Goal: Use online tool/utility: Use online tool/utility

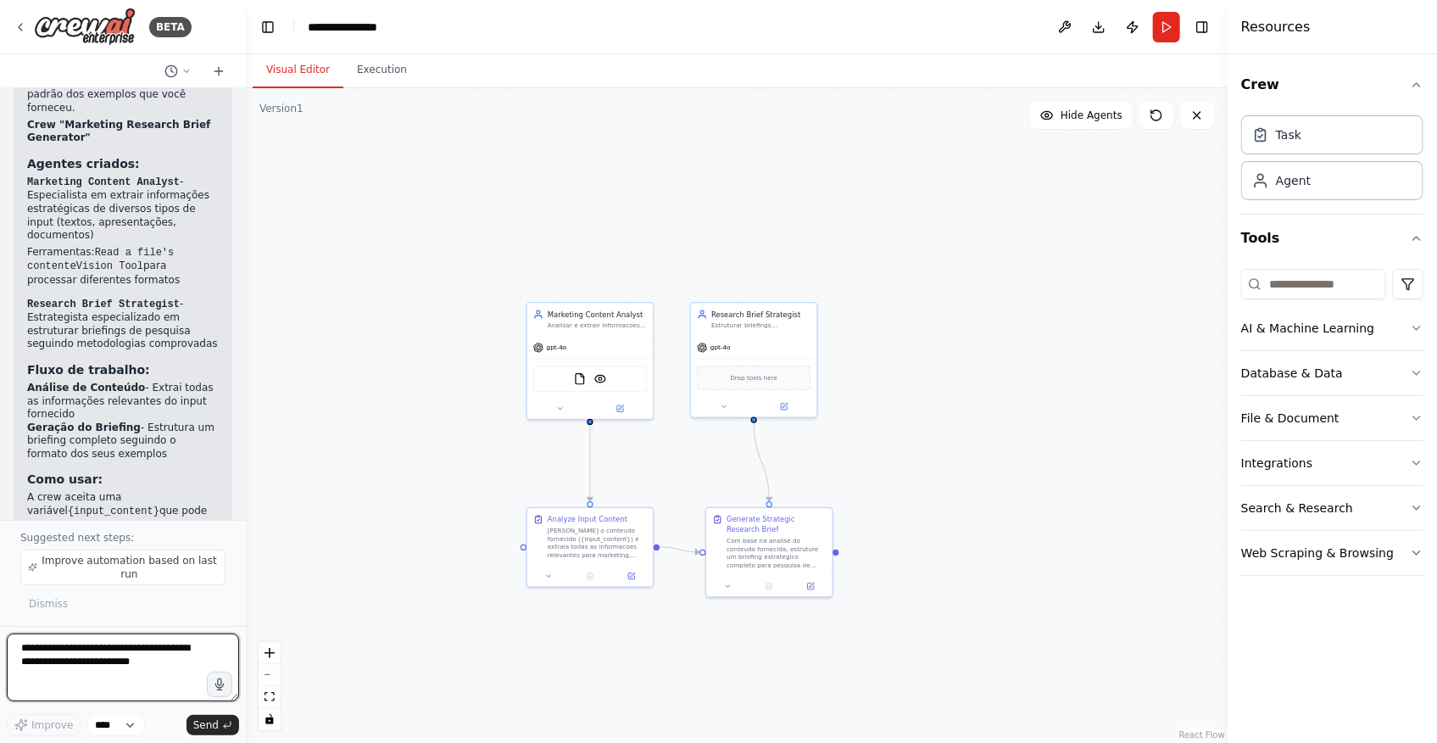
click at [159, 660] on textarea at bounding box center [123, 667] width 232 height 68
type textarea "**********"
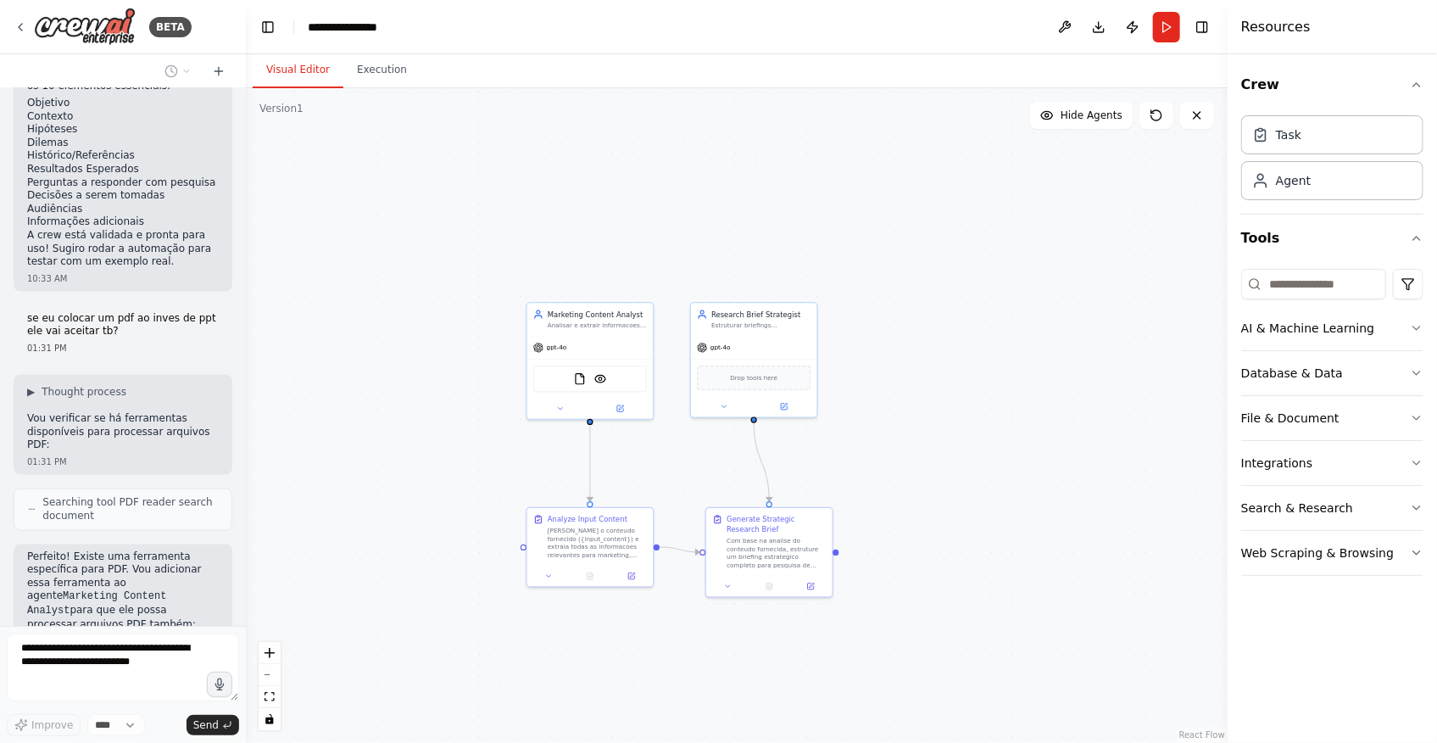
scroll to position [4670, 0]
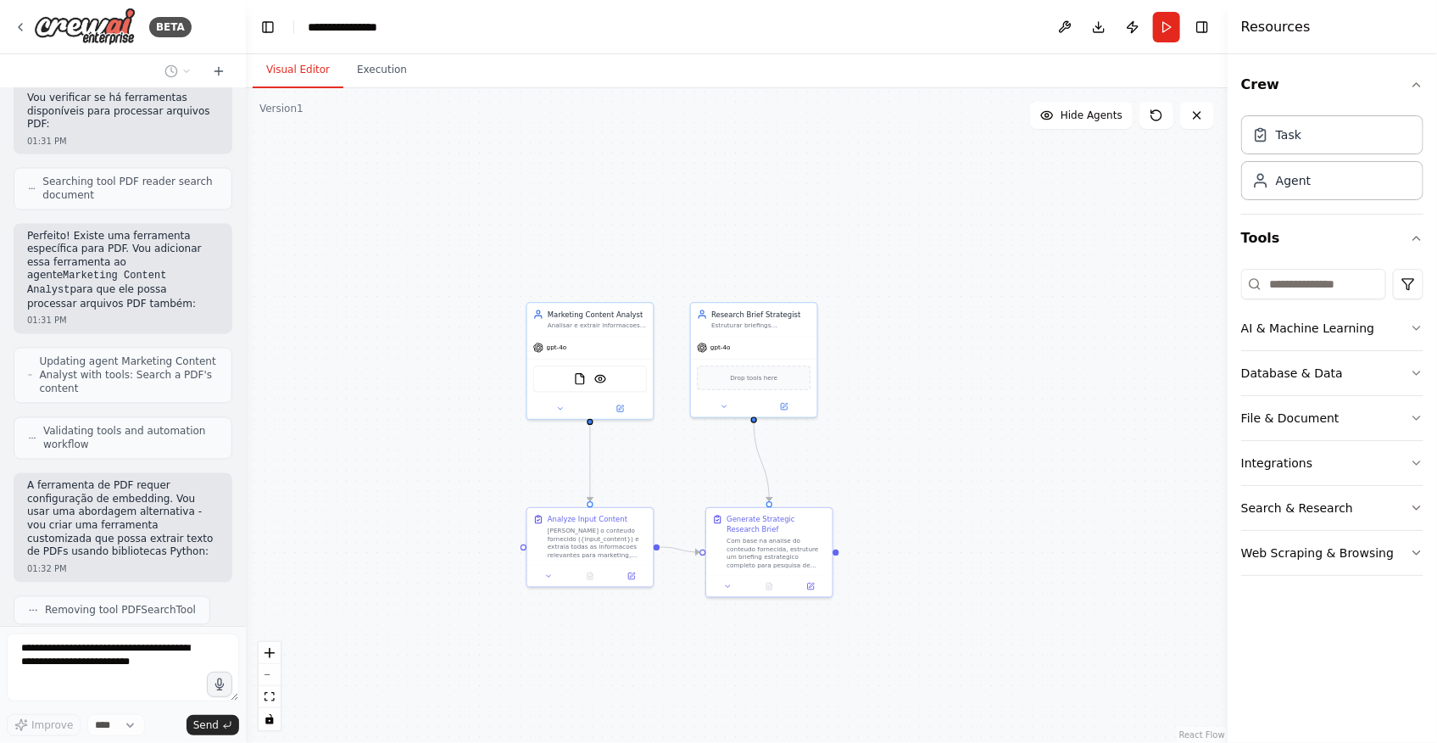
click at [381, 454] on div ".deletable-edge-delete-btn { width: 20px; height: 20px; border: 0px solid #ffff…" at bounding box center [737, 415] width 982 height 654
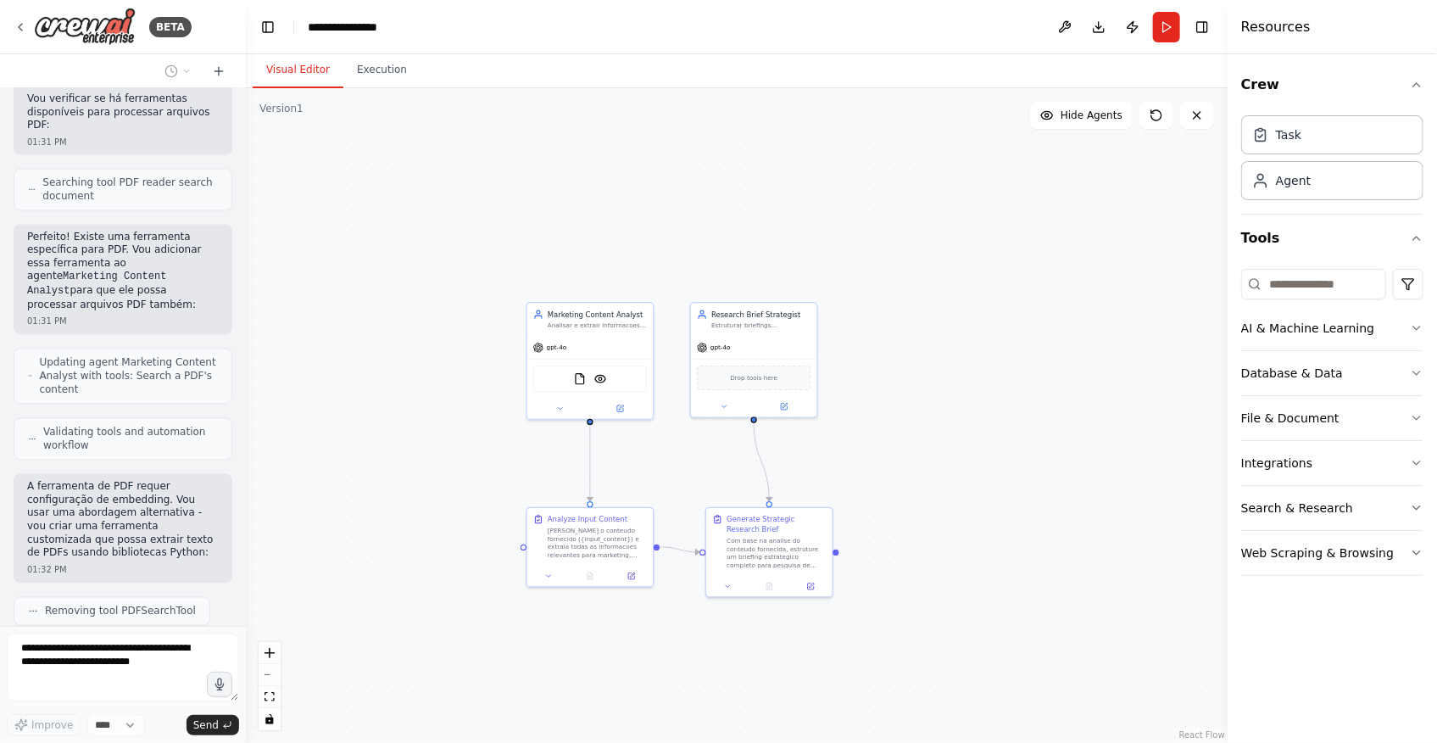
drag, startPoint x: 120, startPoint y: 565, endPoint x: 369, endPoint y: 578, distance: 249.6
click at [369, 577] on div ".deletable-edge-delete-btn { width: 20px; height: 20px; border: 0px solid #ffff…" at bounding box center [737, 415] width 982 height 654
click at [1103, 263] on div ".deletable-edge-delete-btn { width: 20px; height: 20px; border: 0px solid #ffff…" at bounding box center [737, 415] width 982 height 654
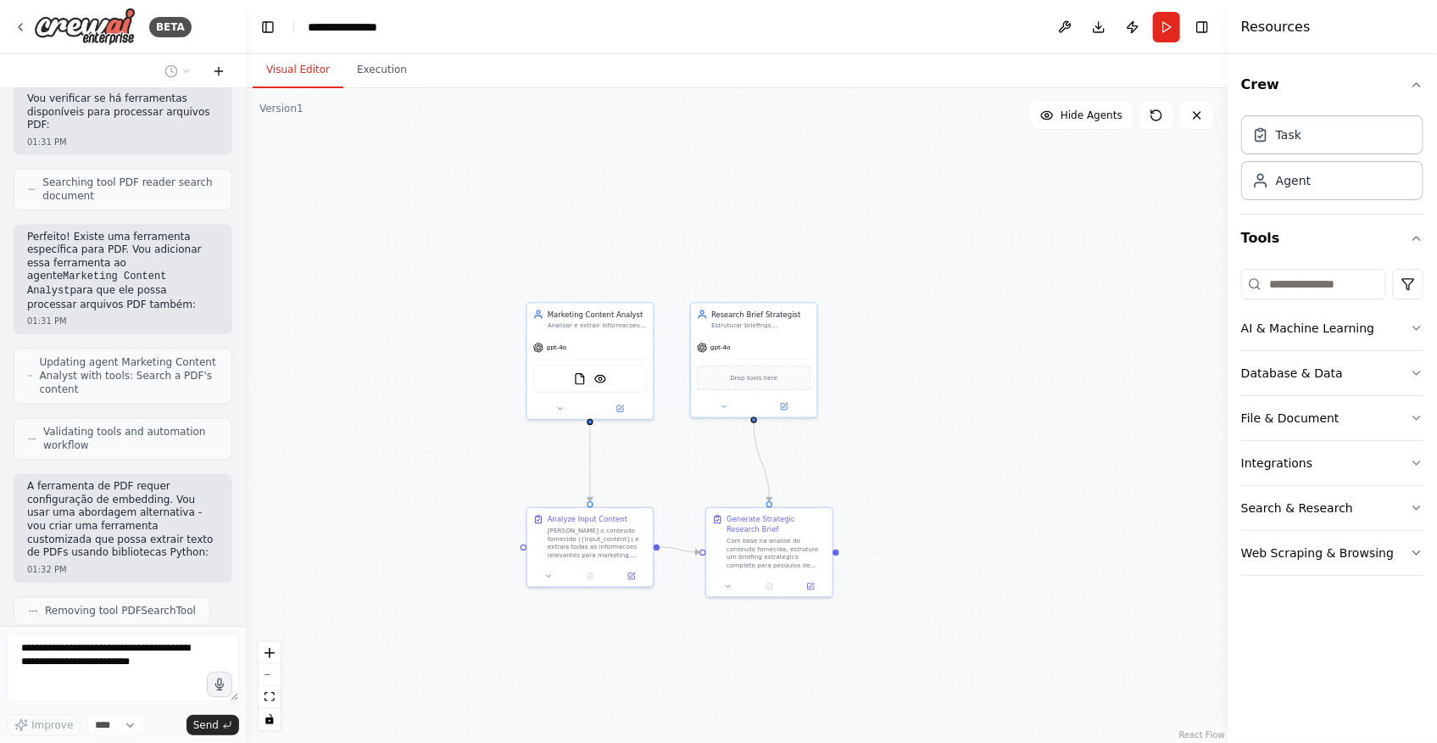
click at [217, 68] on icon at bounding box center [219, 71] width 14 height 14
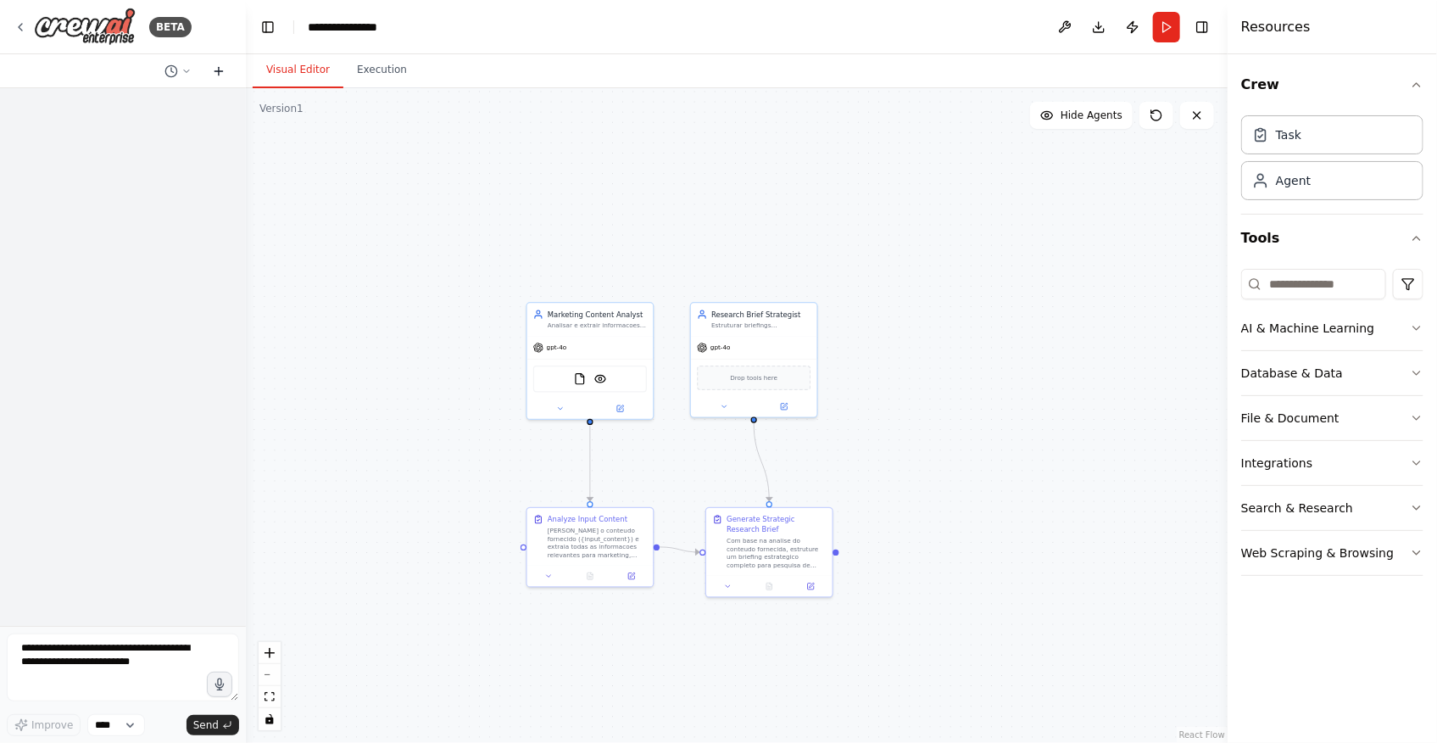
scroll to position [0, 0]
click at [187, 66] on icon at bounding box center [186, 71] width 10 height 10
click at [160, 133] on span "se eu colocar um pdf ao inves de ppt ele vai aceitar tb?" at bounding box center [105, 133] width 110 height 14
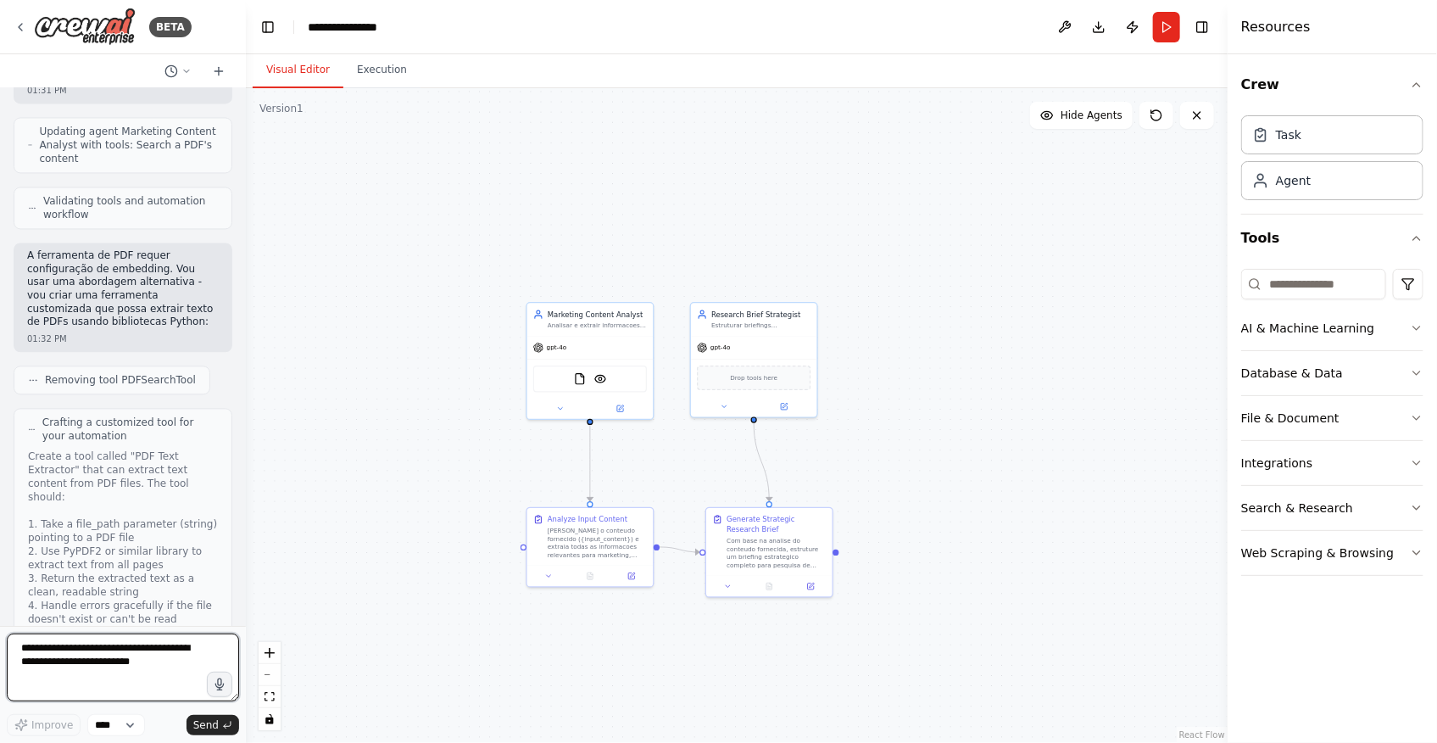
scroll to position [4832, 0]
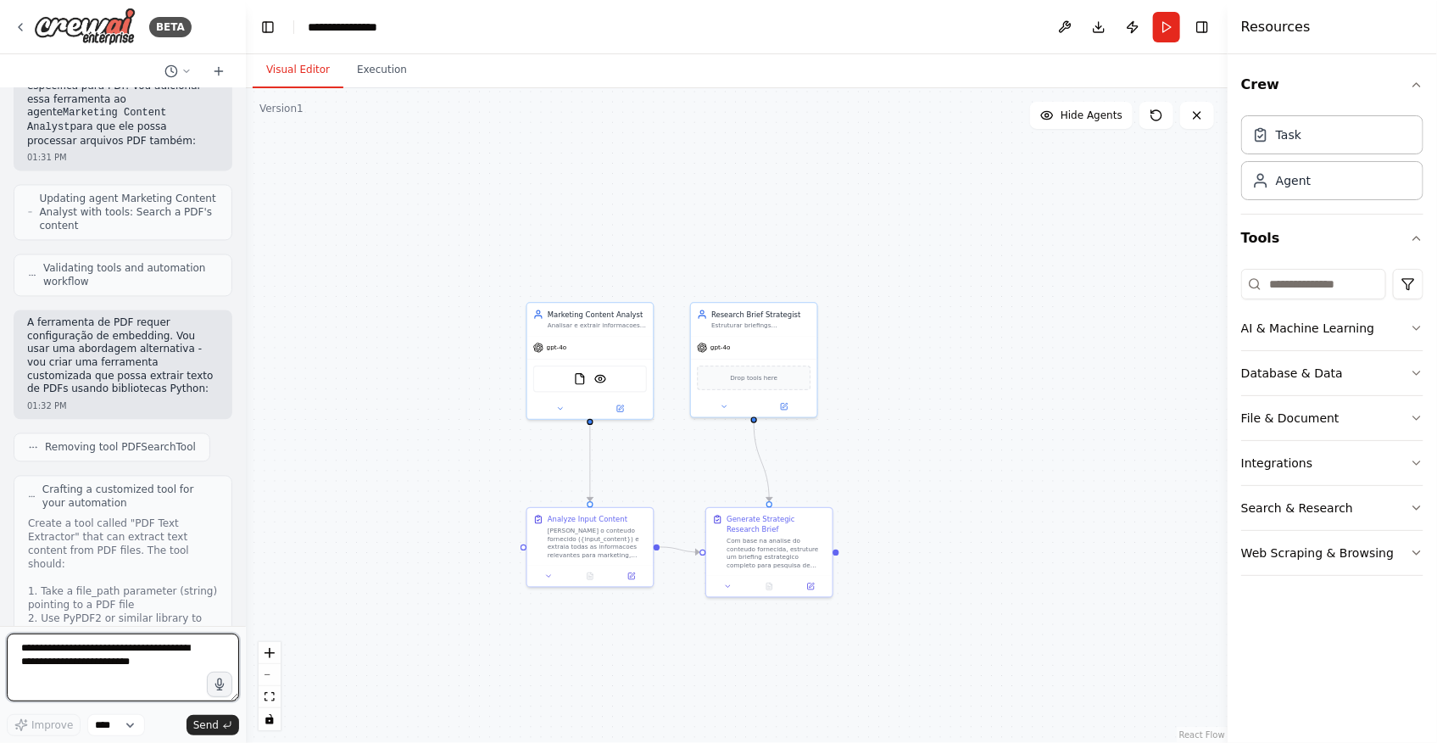
click at [148, 658] on textarea at bounding box center [123, 667] width 232 height 68
click at [126, 726] on select "****" at bounding box center [116, 725] width 58 height 22
click at [1416, 418] on icon "button" at bounding box center [1416, 417] width 7 height 3
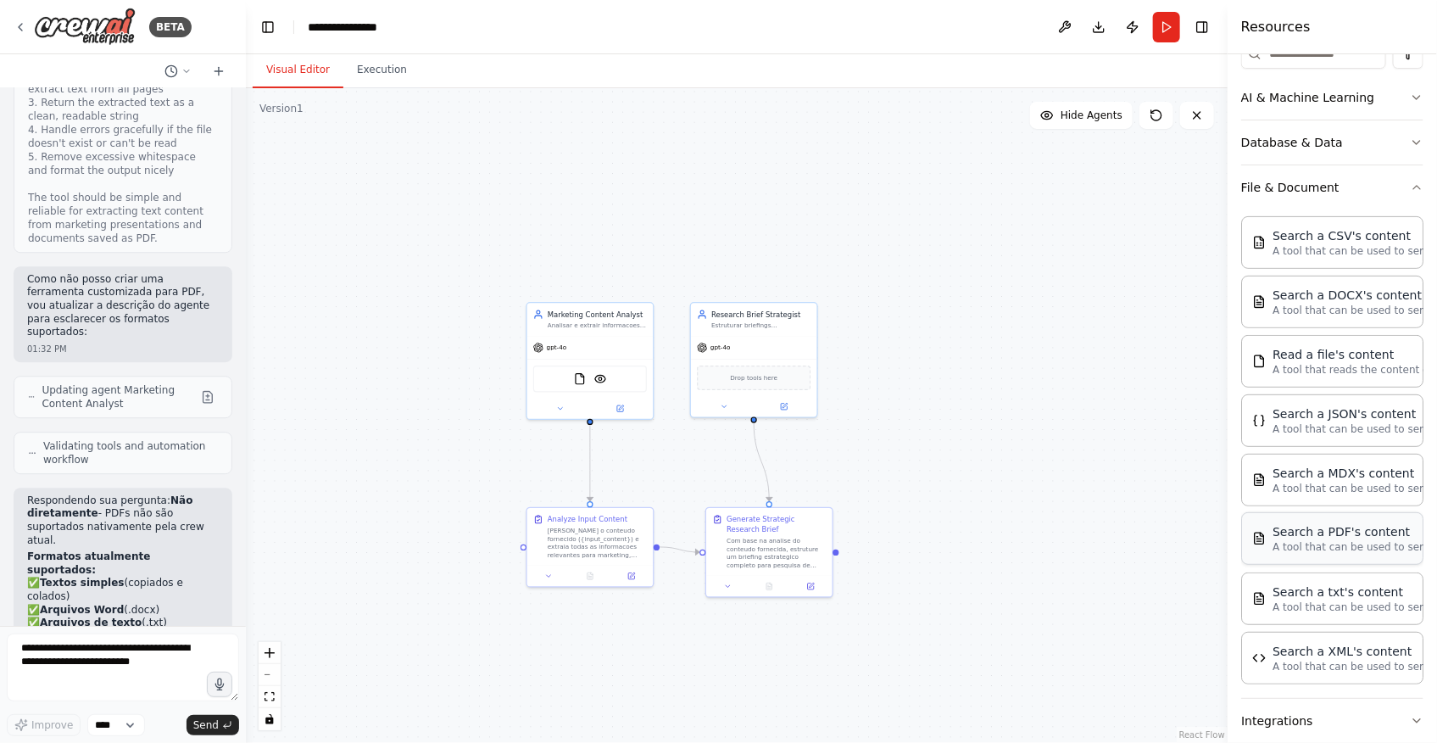
scroll to position [5389, 0]
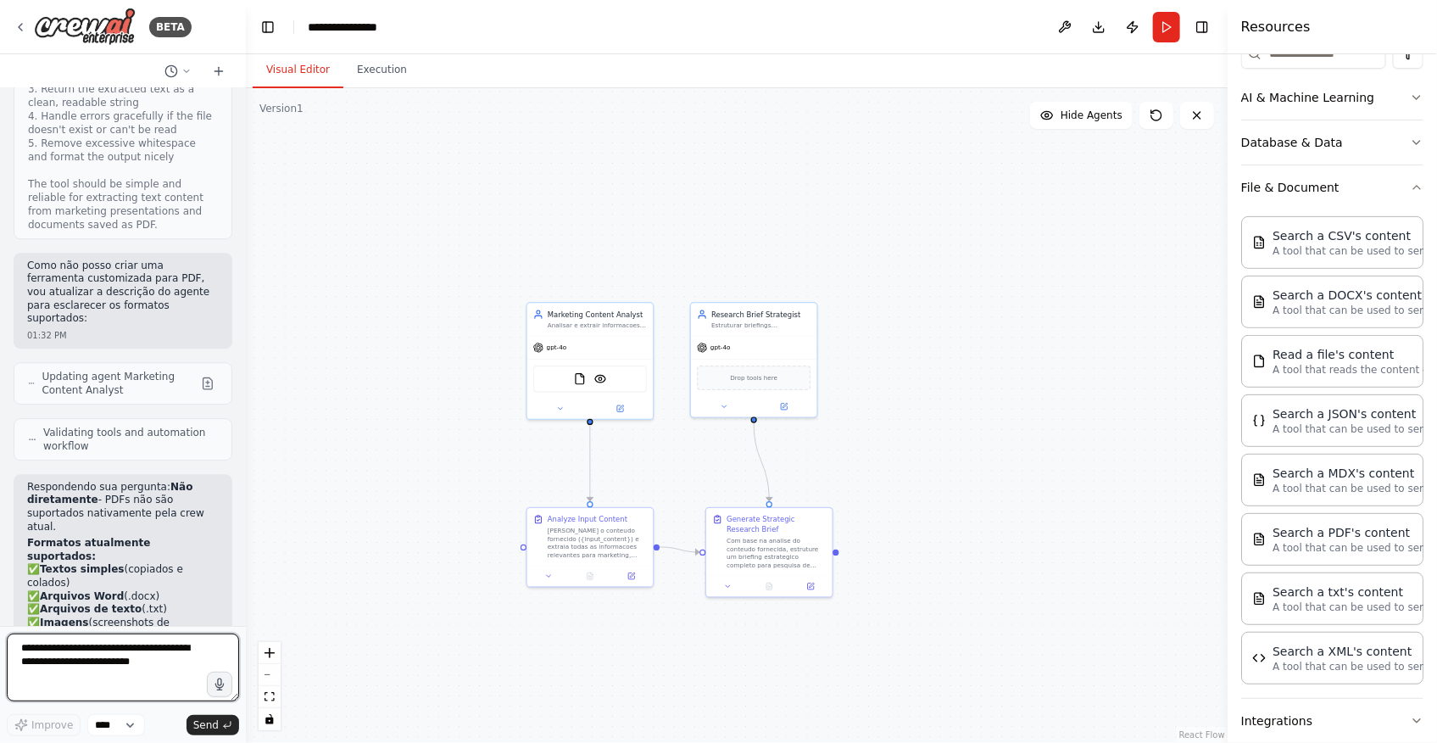
click at [143, 671] on textarea at bounding box center [123, 667] width 232 height 68
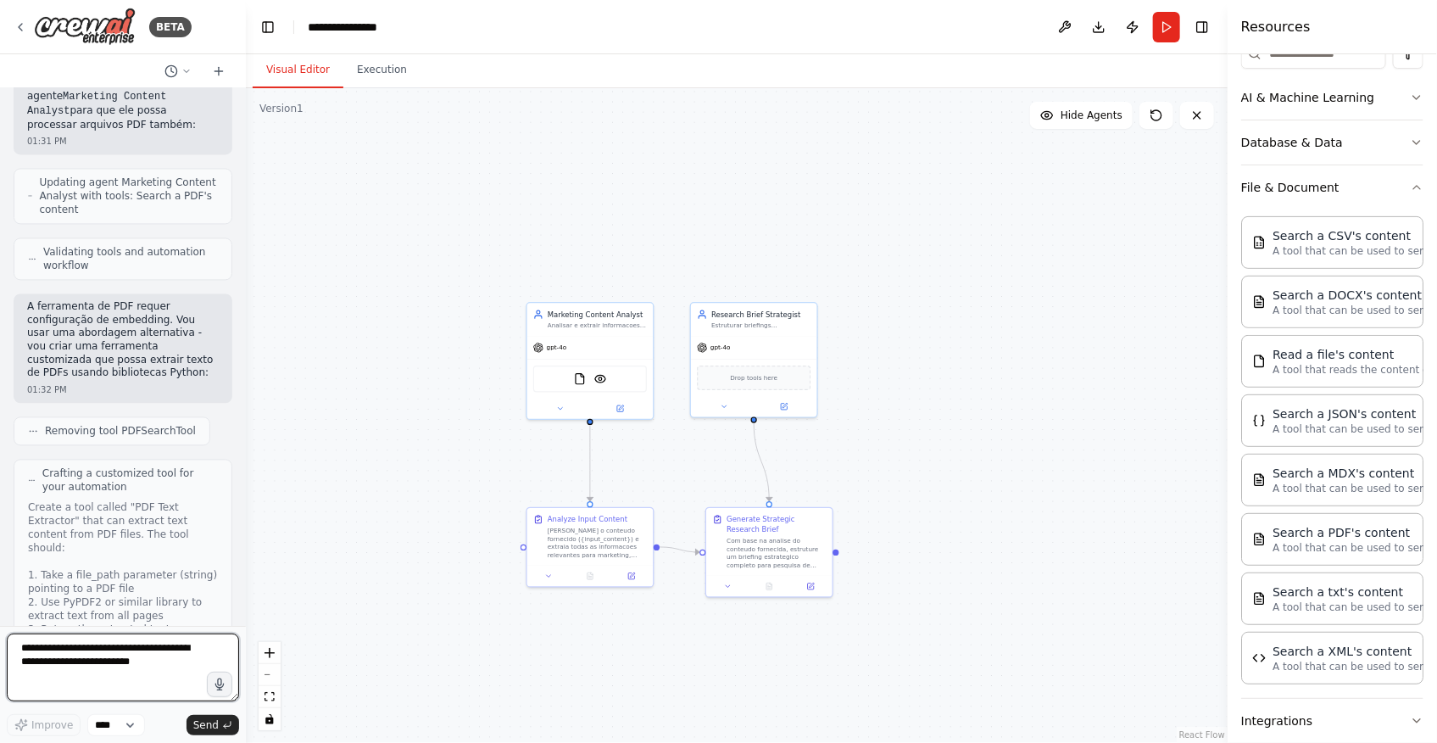
scroll to position [4926, 0]
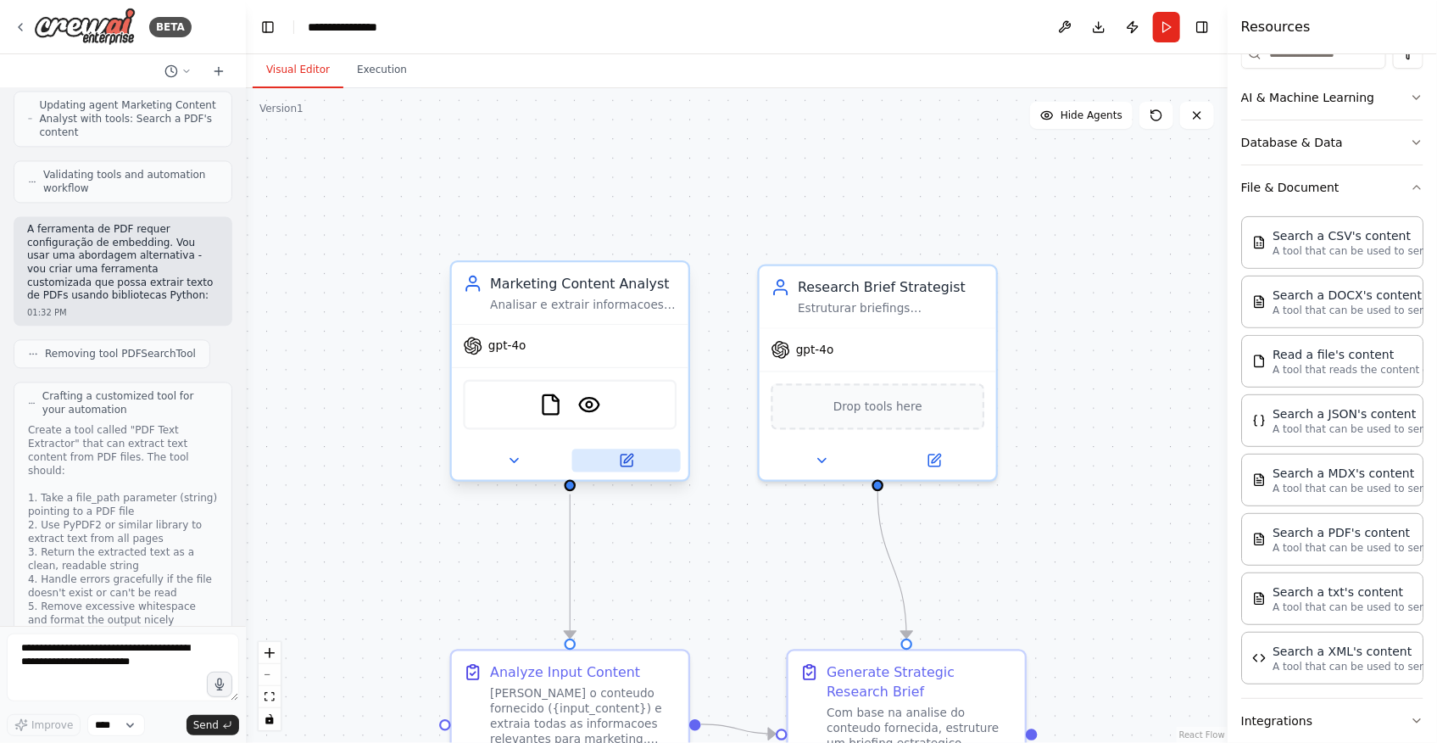
click at [626, 466] on icon at bounding box center [626, 460] width 15 height 15
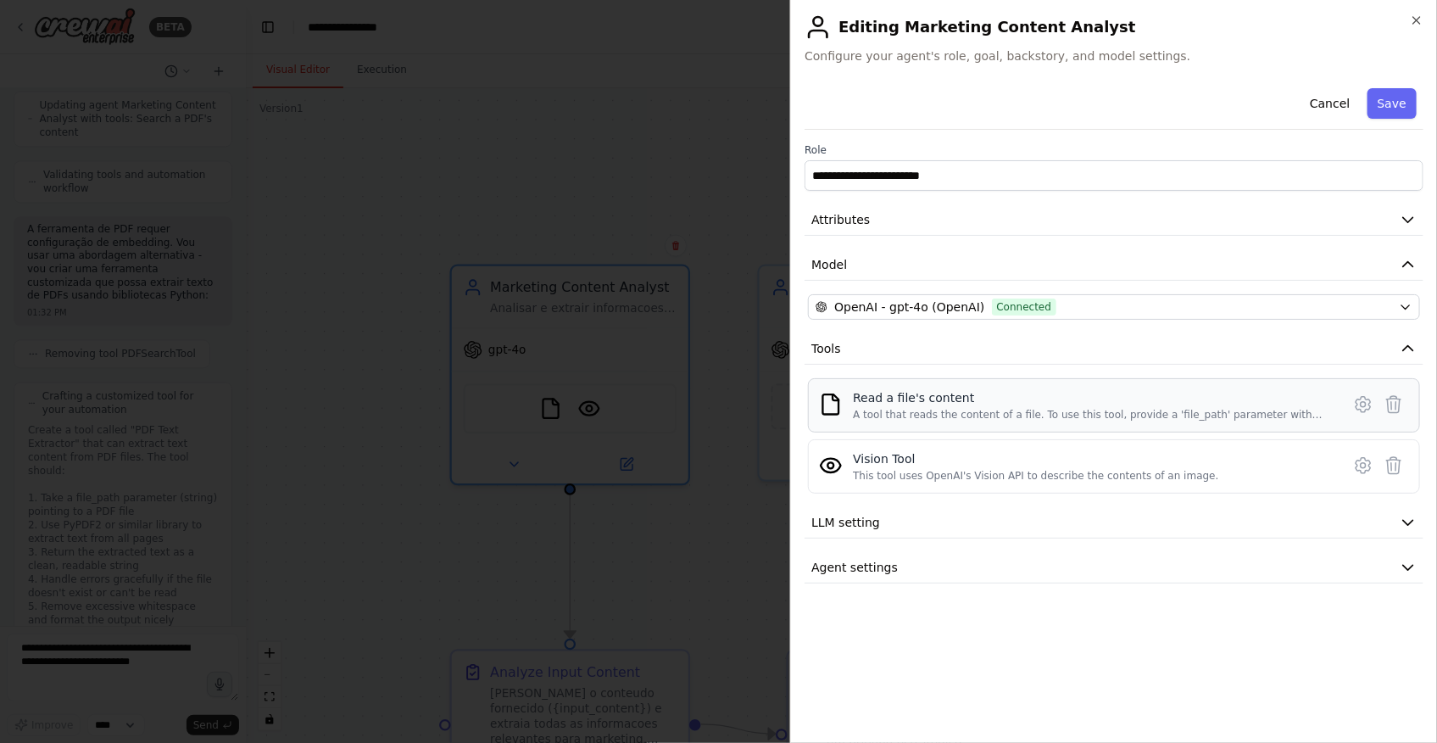
click at [1107, 411] on div "A tool that reads the content of a file. To use this tool, provide a 'file_path…" at bounding box center [1092, 415] width 478 height 14
click at [1365, 409] on icon at bounding box center [1363, 404] width 20 height 20
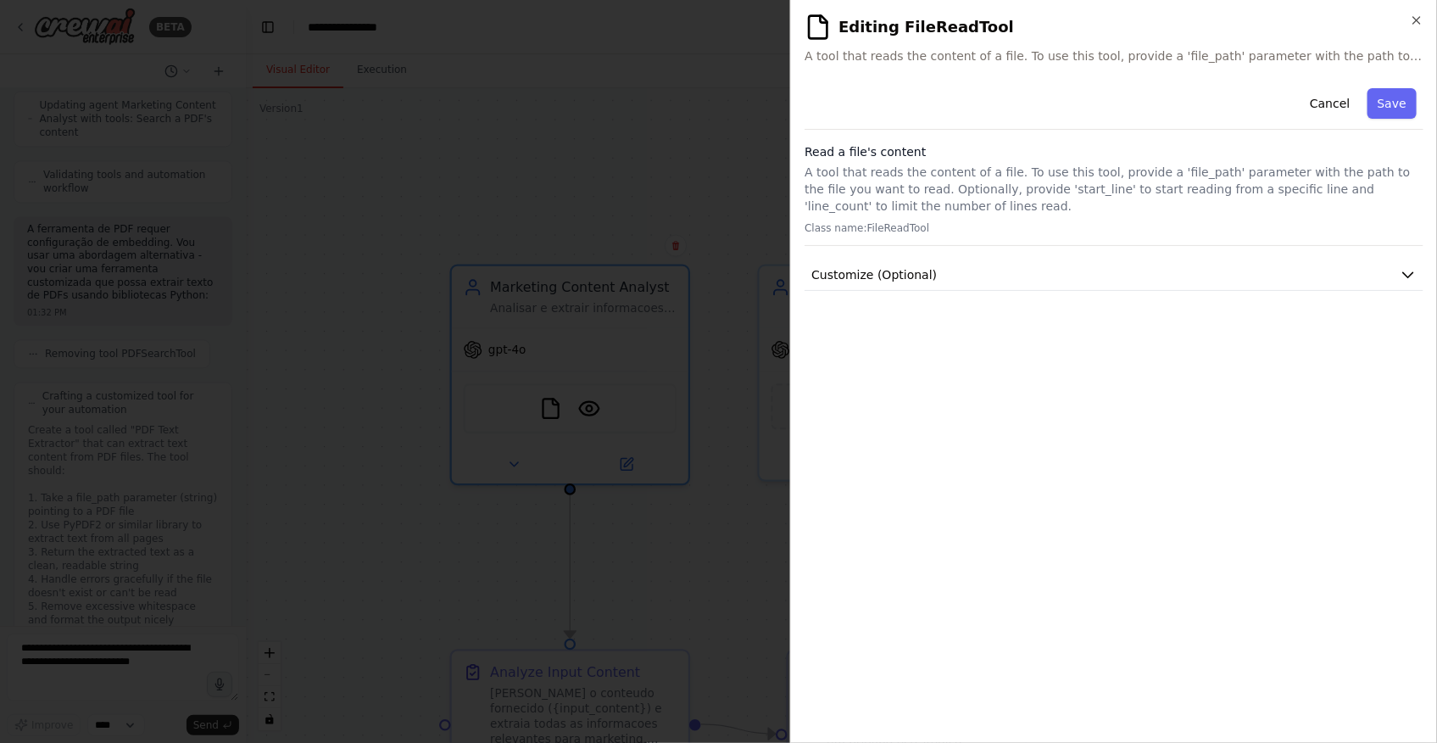
click at [360, 564] on div at bounding box center [718, 371] width 1437 height 743
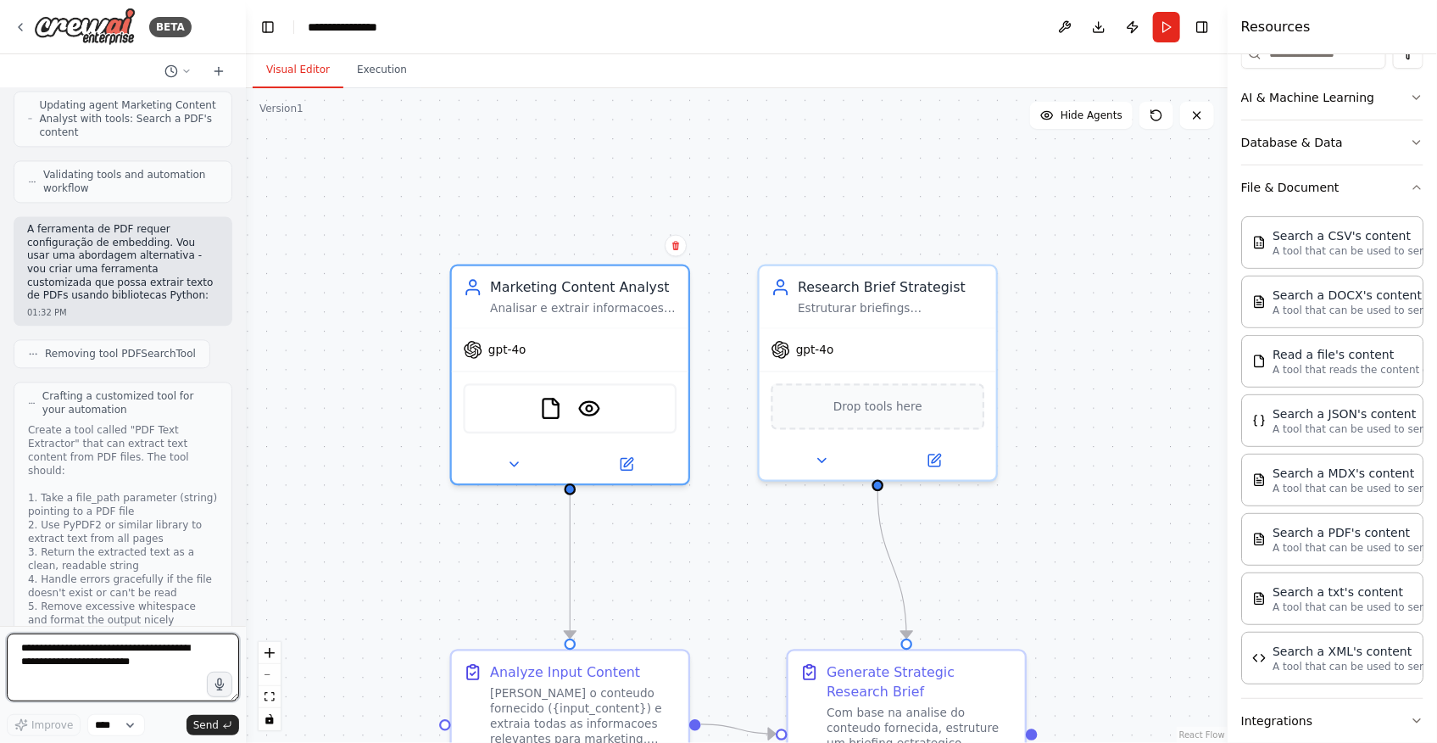
click at [116, 683] on textarea at bounding box center [123, 667] width 232 height 68
type textarea "**********"
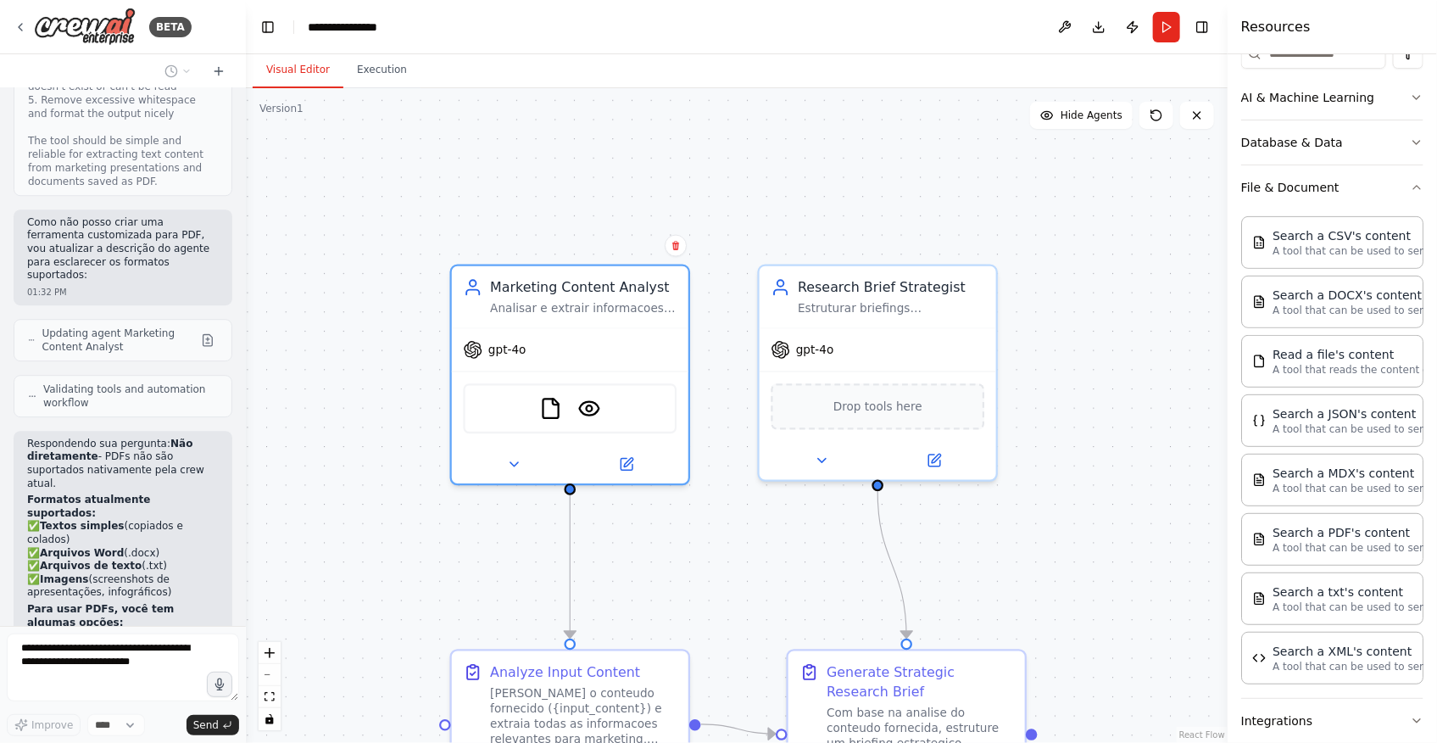
scroll to position [5517, 0]
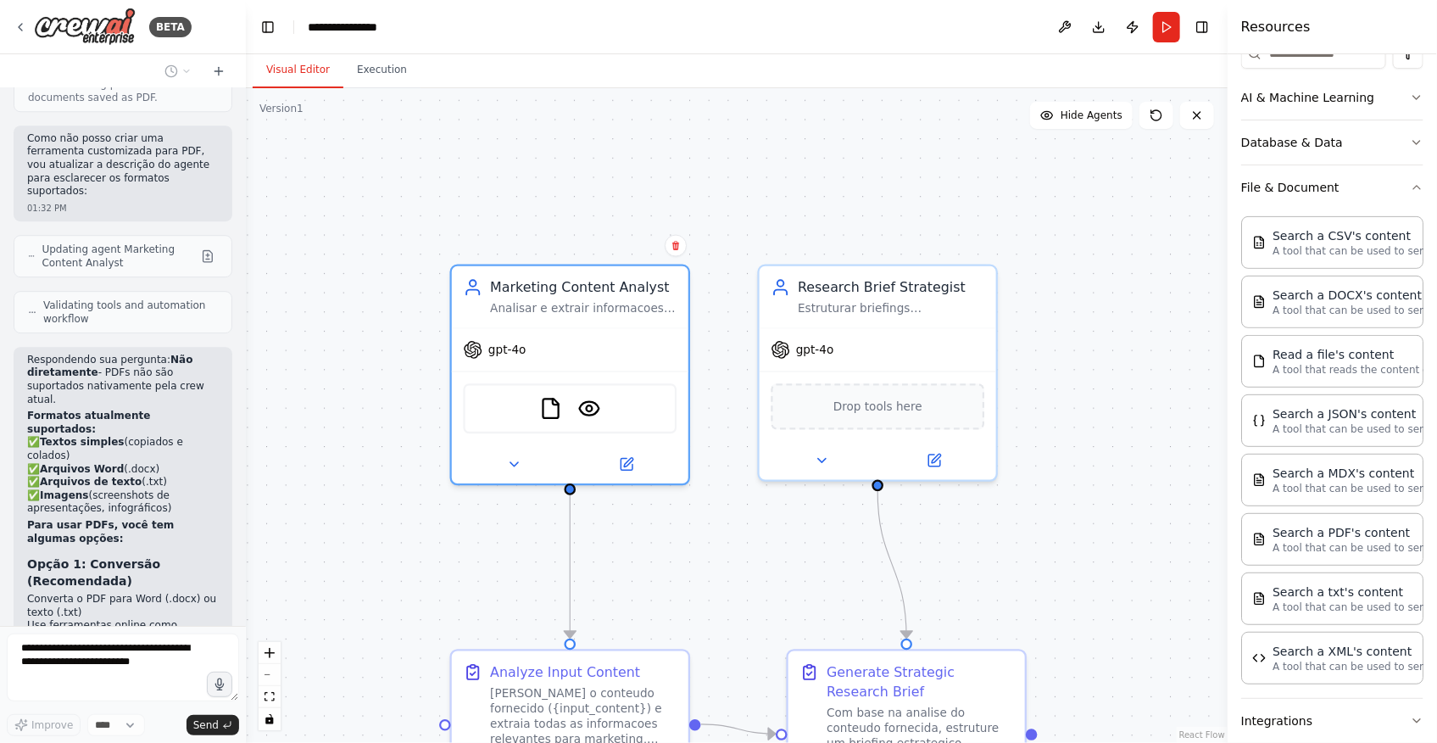
click at [348, 532] on div ".deletable-edge-delete-btn { width: 20px; height: 20px; border: 0px solid #ffff…" at bounding box center [737, 415] width 982 height 654
click at [408, 505] on div ".deletable-edge-delete-btn { width: 20px; height: 20px; border: 0px solid #ffff…" at bounding box center [737, 415] width 982 height 654
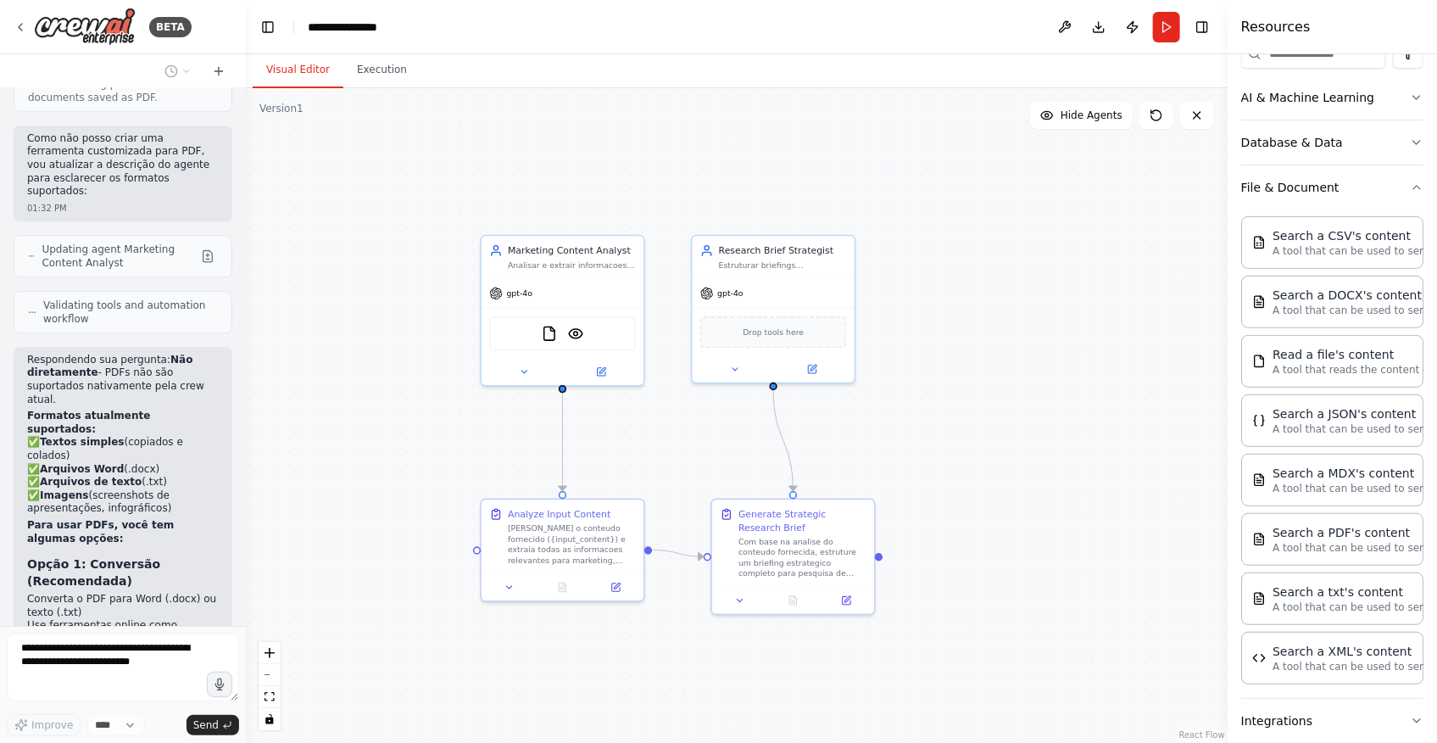
drag, startPoint x: 1132, startPoint y: 585, endPoint x: 985, endPoint y: 461, distance: 191.9
click at [985, 461] on div ".deletable-edge-delete-btn { width: 20px; height: 20px; border: 0px solid #ffff…" at bounding box center [737, 415] width 982 height 654
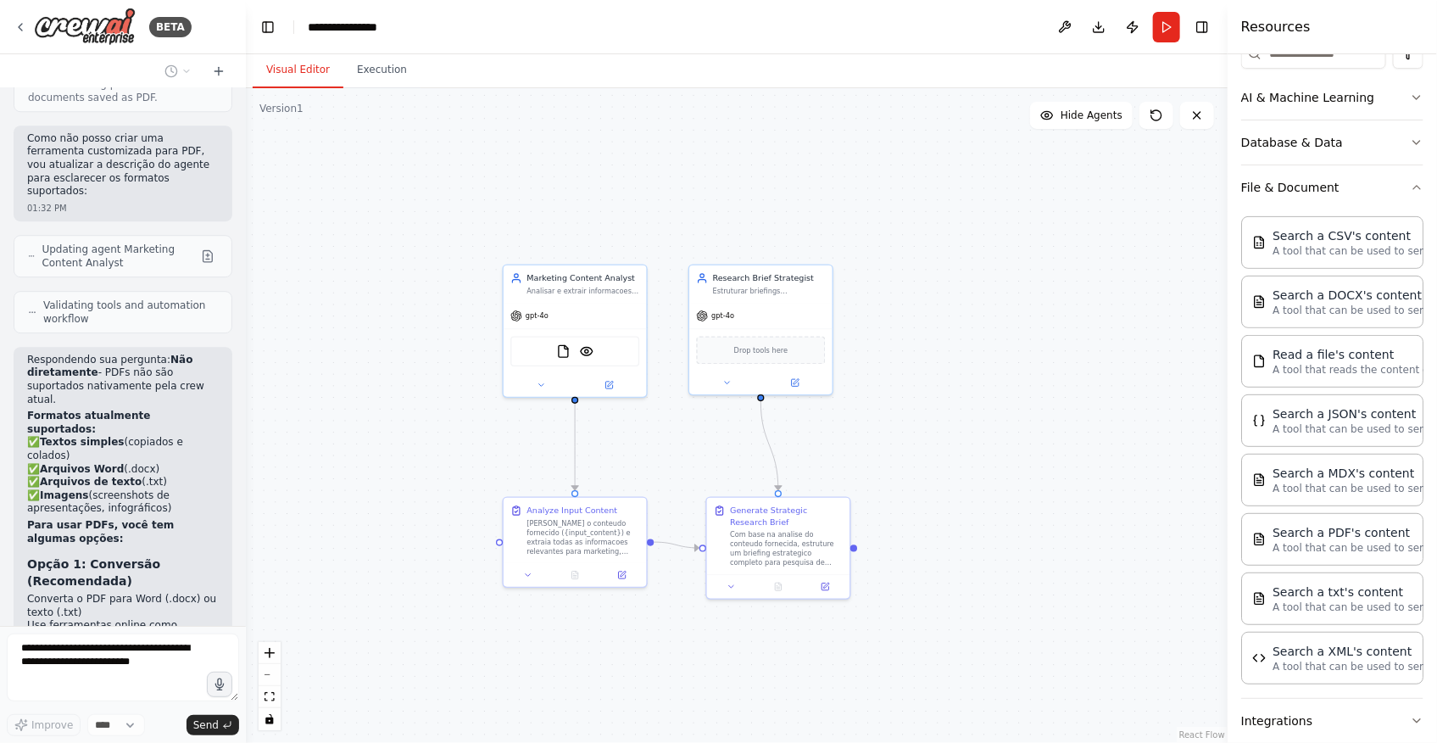
click at [431, 420] on div ".deletable-edge-delete-btn { width: 20px; height: 20px; border: 0px solid #ffff…" at bounding box center [737, 415] width 982 height 654
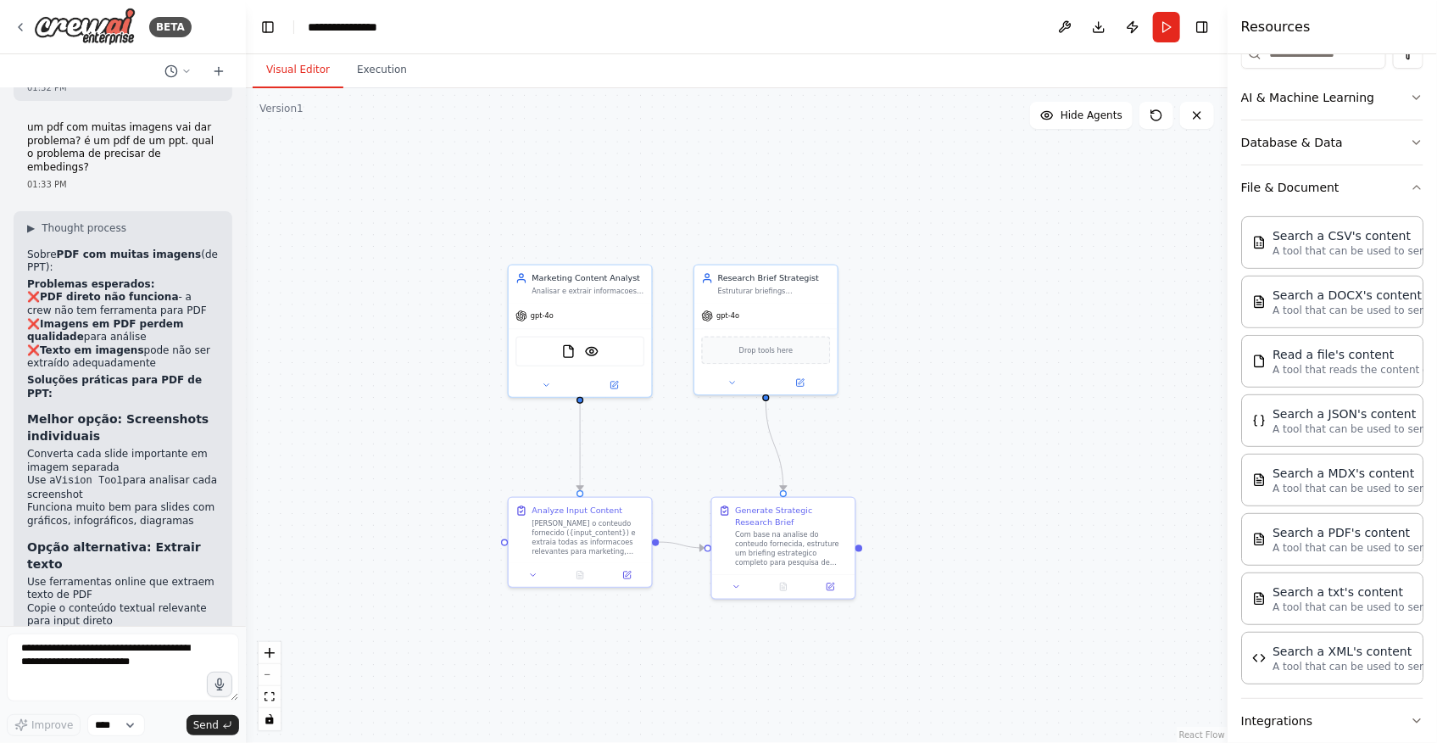
scroll to position [6372, 0]
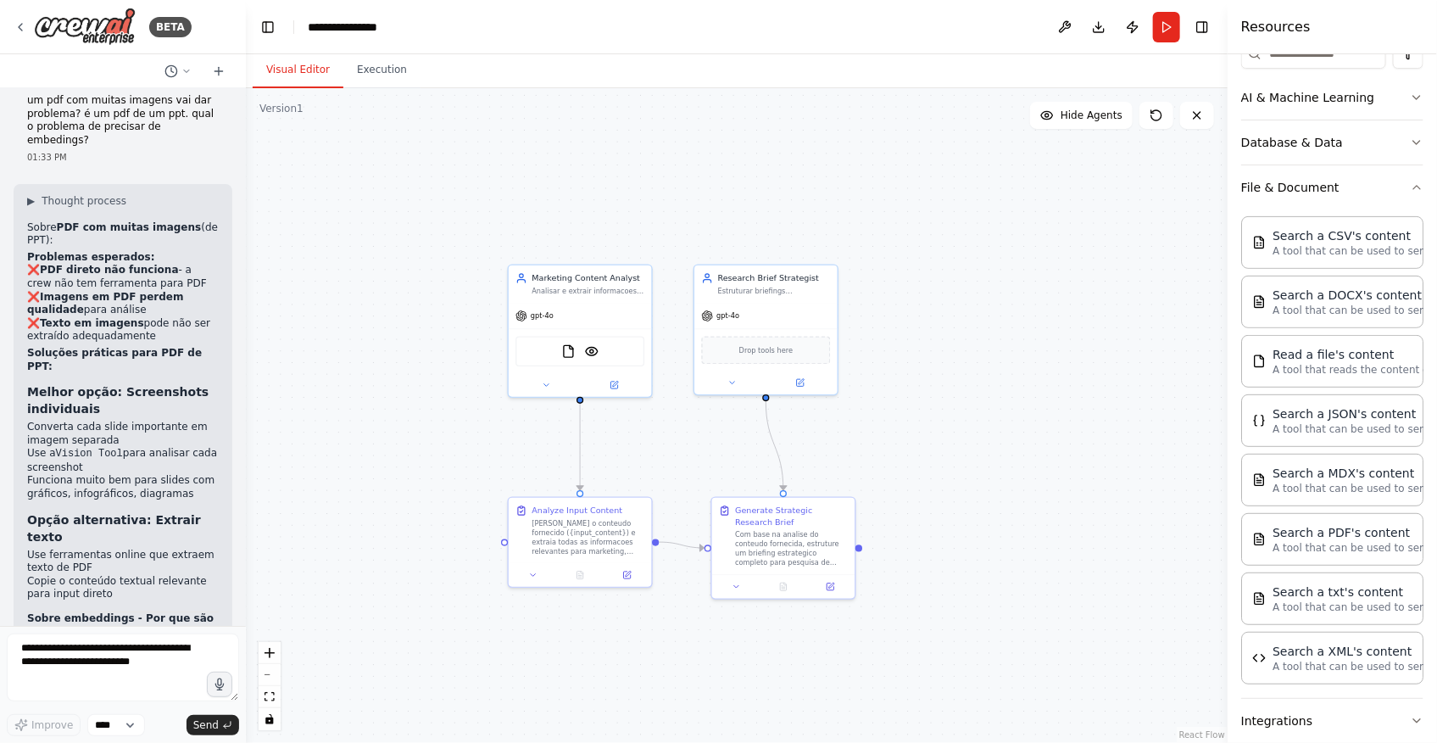
click at [314, 577] on div ".deletable-edge-delete-btn { width: 20px; height: 20px; border: 0px solid #ffff…" at bounding box center [737, 415] width 982 height 654
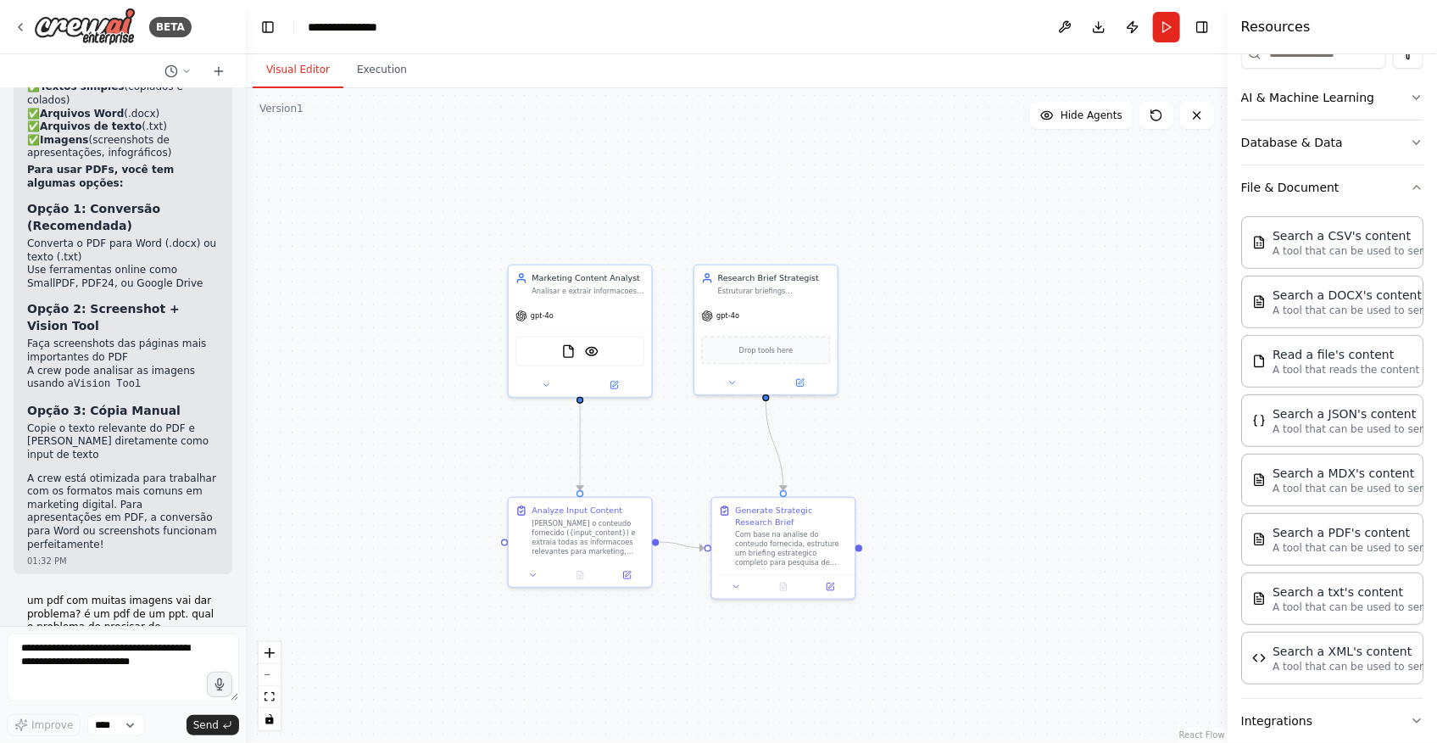
scroll to position [5909, 0]
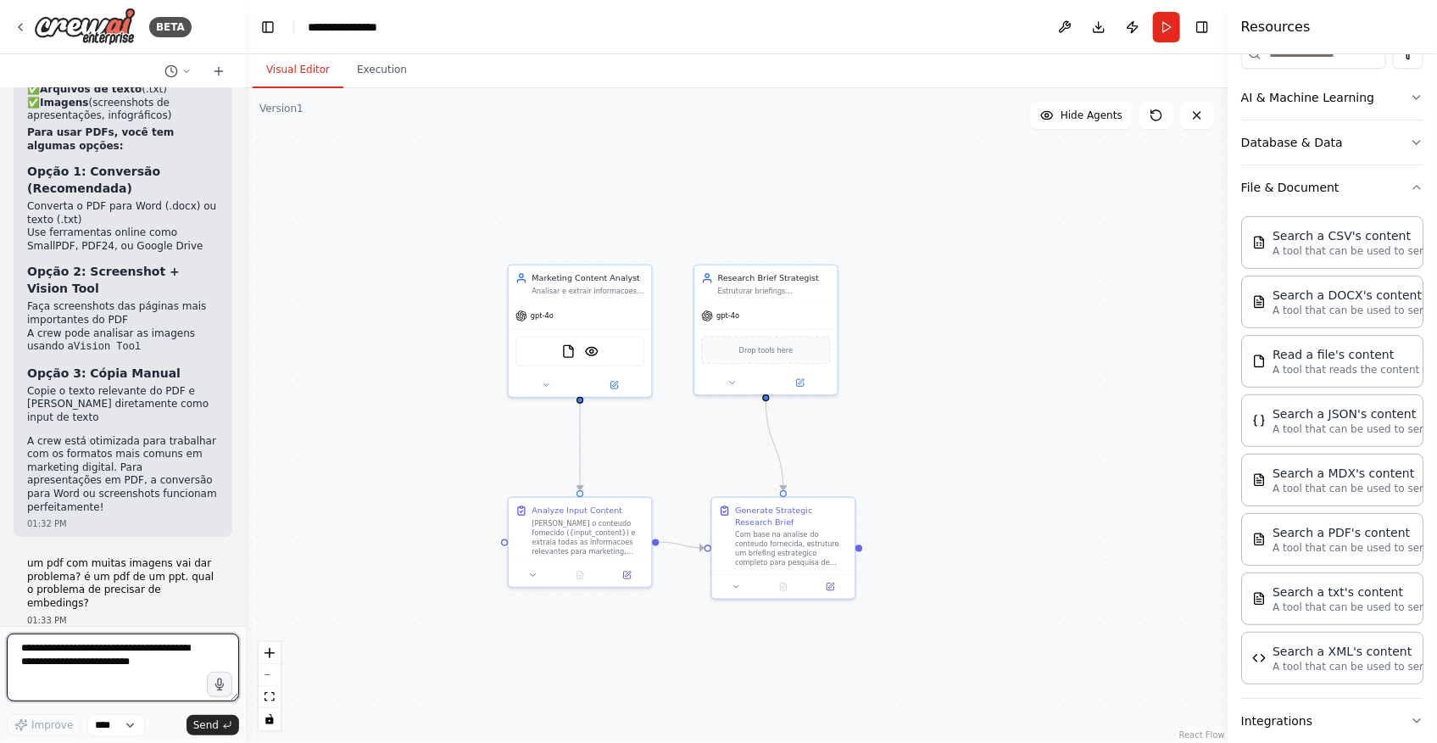
click at [104, 661] on textarea at bounding box center [123, 667] width 232 height 68
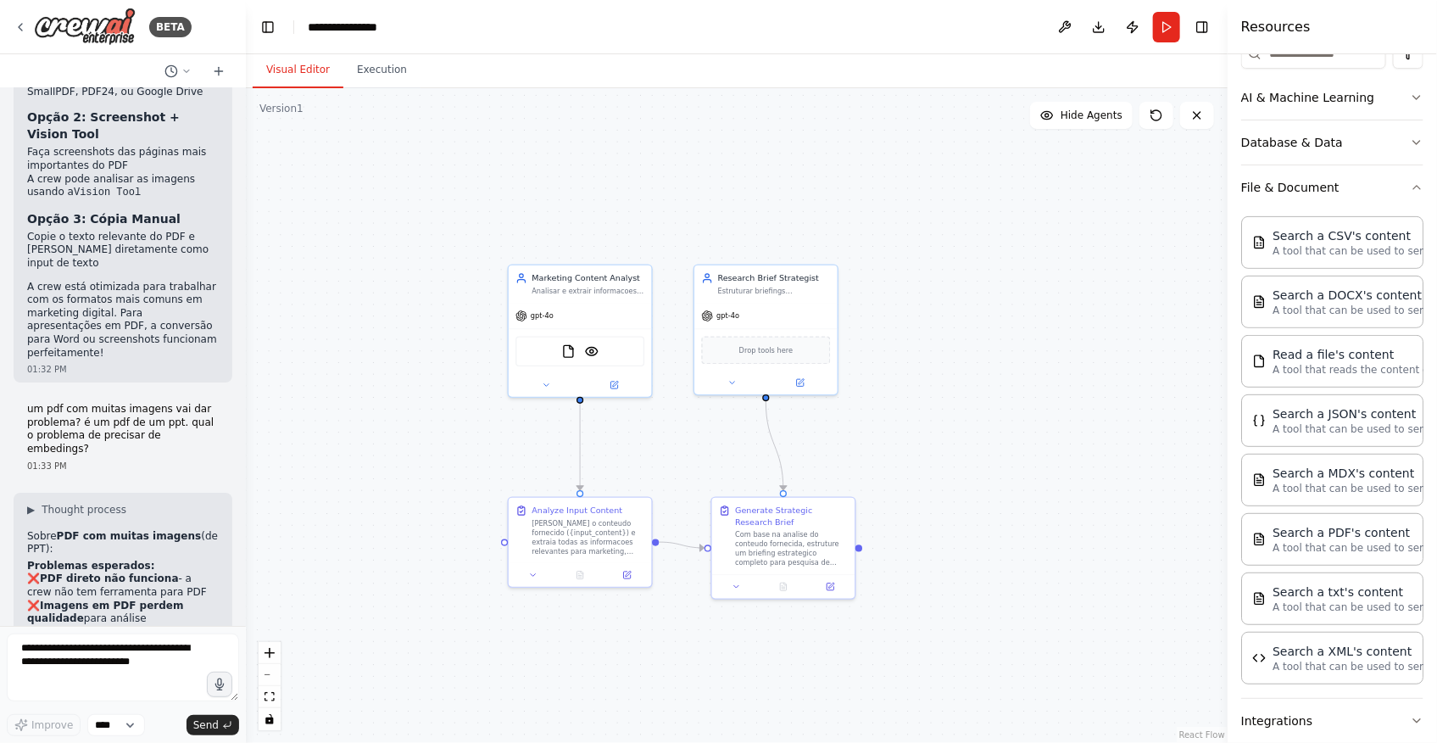
scroll to position [6372, 0]
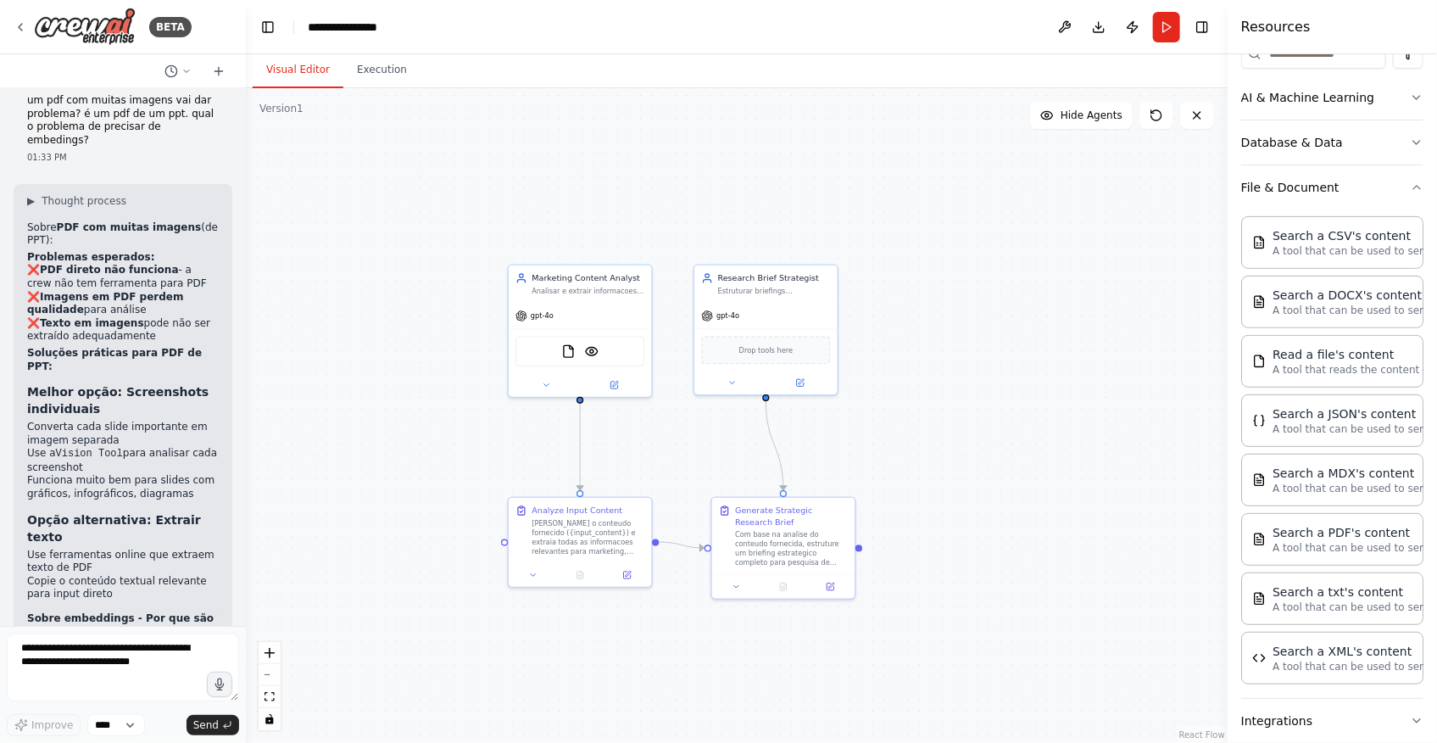
click at [376, 391] on div ".deletable-edge-delete-btn { width: 20px; height: 20px; border: 0px solid #ffff…" at bounding box center [737, 415] width 982 height 654
click at [159, 640] on textarea at bounding box center [123, 667] width 232 height 68
click at [224, 66] on icon at bounding box center [219, 71] width 14 height 14
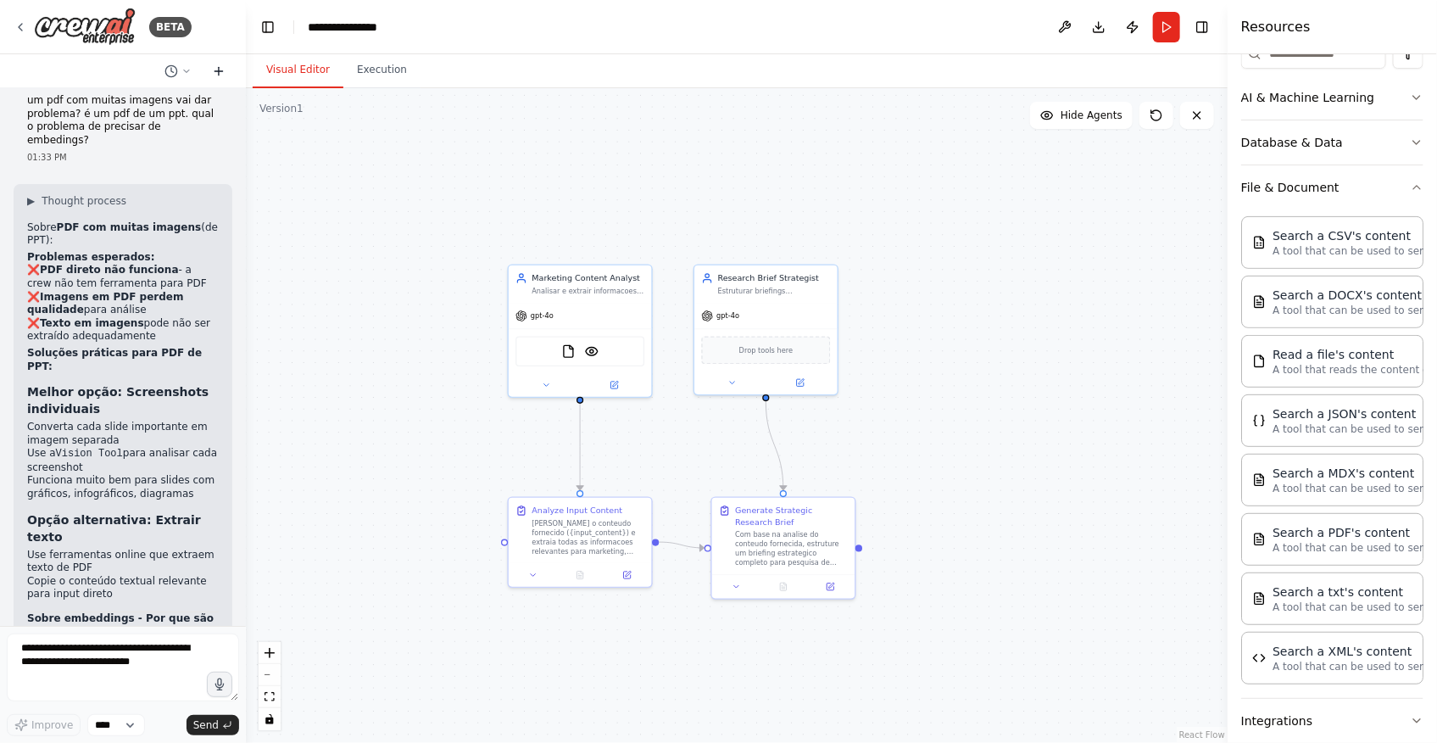
scroll to position [0, 0]
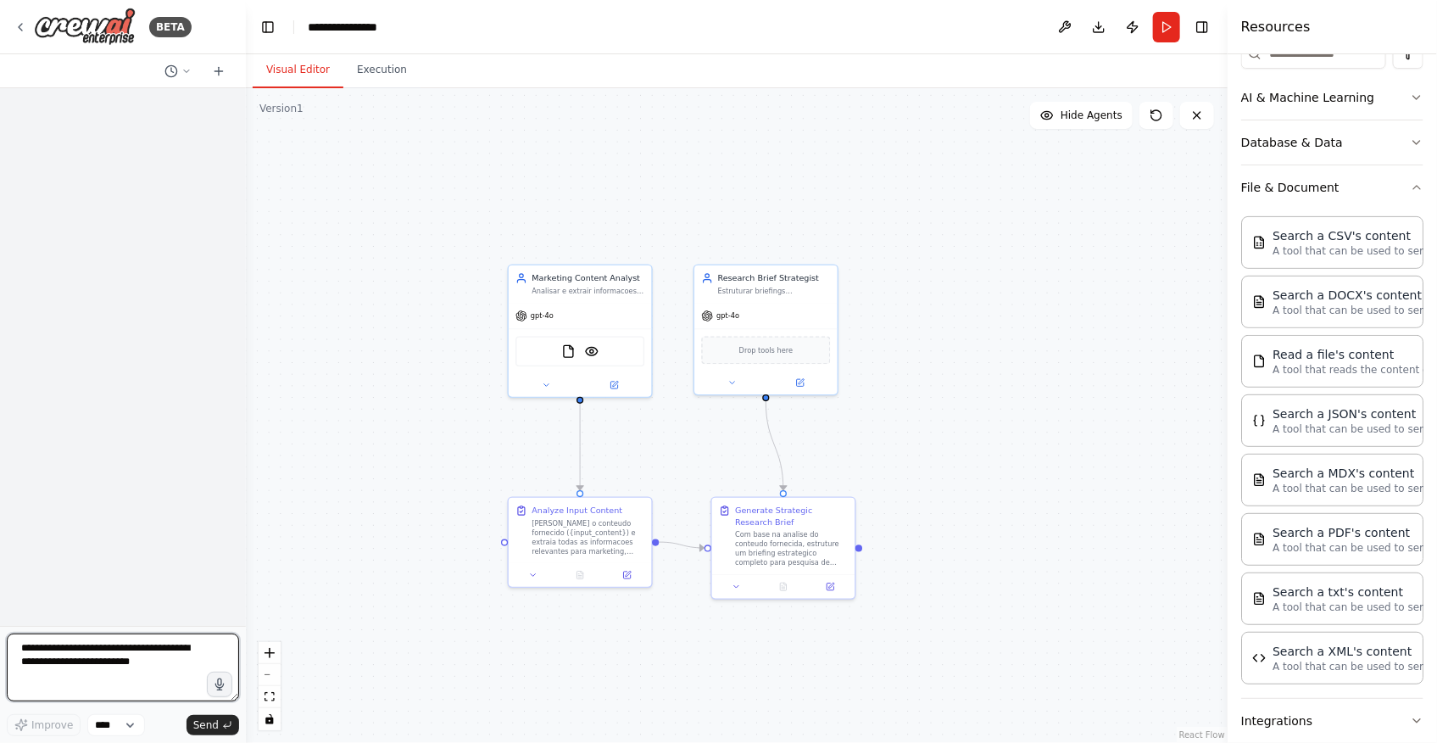
click at [112, 666] on textarea at bounding box center [123, 667] width 232 height 68
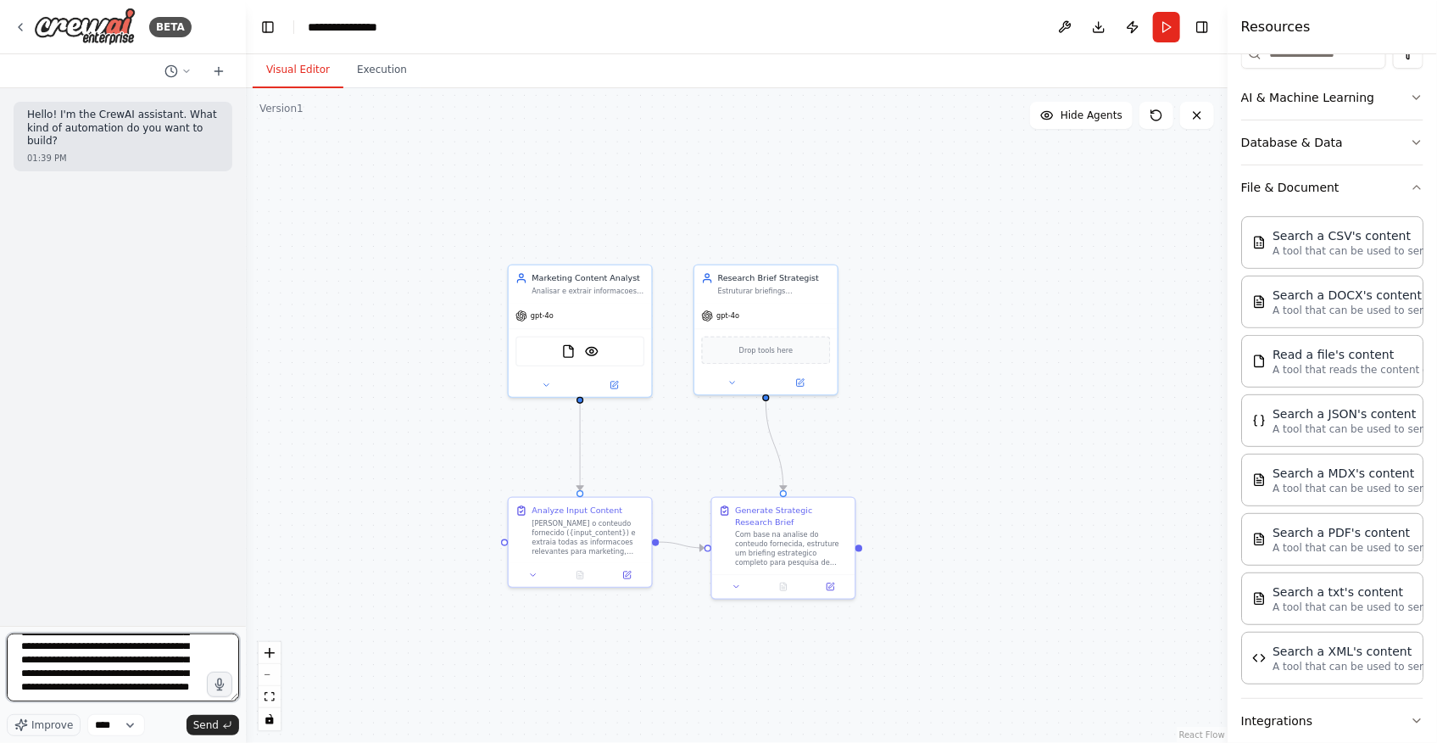
scroll to position [143, 0]
type textarea "**********"
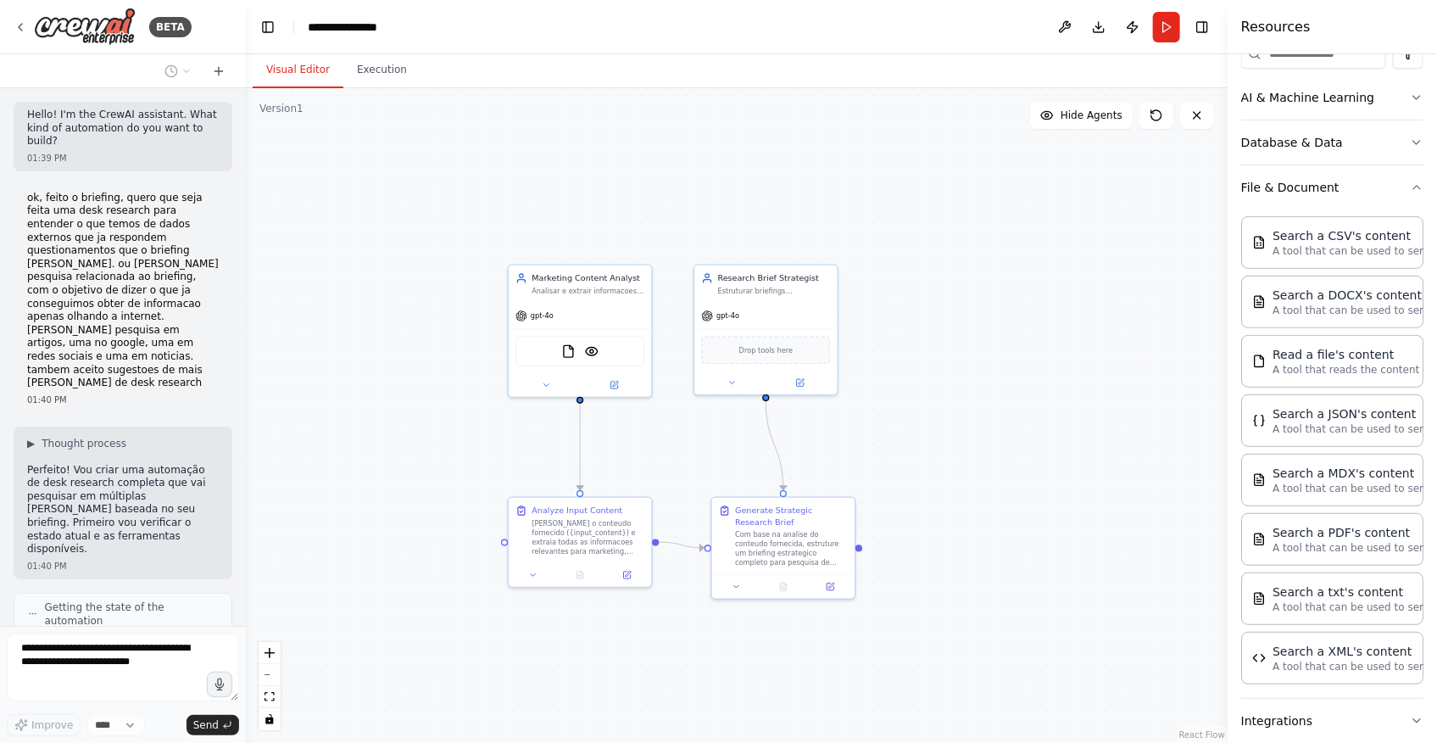
scroll to position [137, 0]
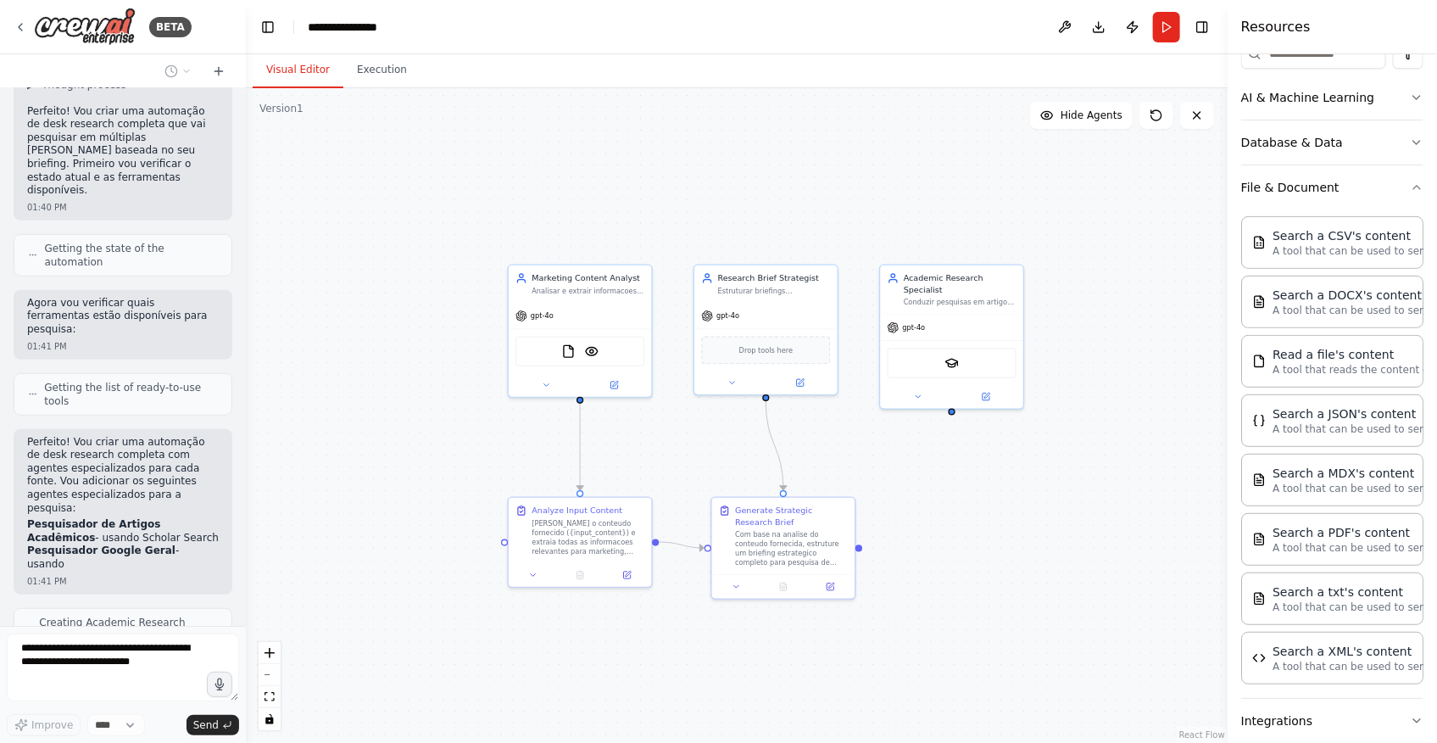
click at [296, 112] on div "Version 1" at bounding box center [281, 109] width 44 height 14
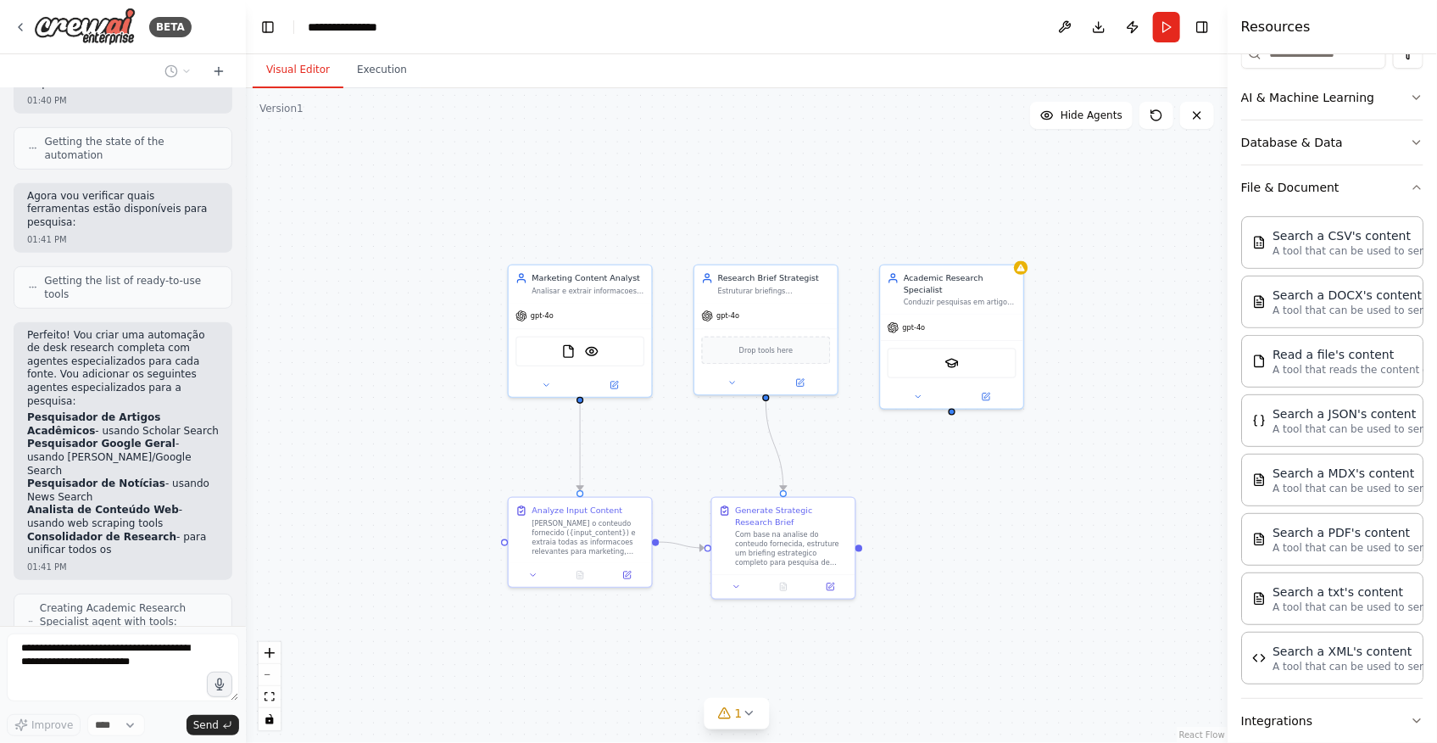
scroll to position [465, 0]
drag, startPoint x: 1180, startPoint y: 540, endPoint x: 1214, endPoint y: 374, distance: 169.6
click at [1179, 540] on div ".deletable-edge-delete-btn { width: 20px; height: 20px; border: 0px solid #ffff…" at bounding box center [737, 415] width 982 height 654
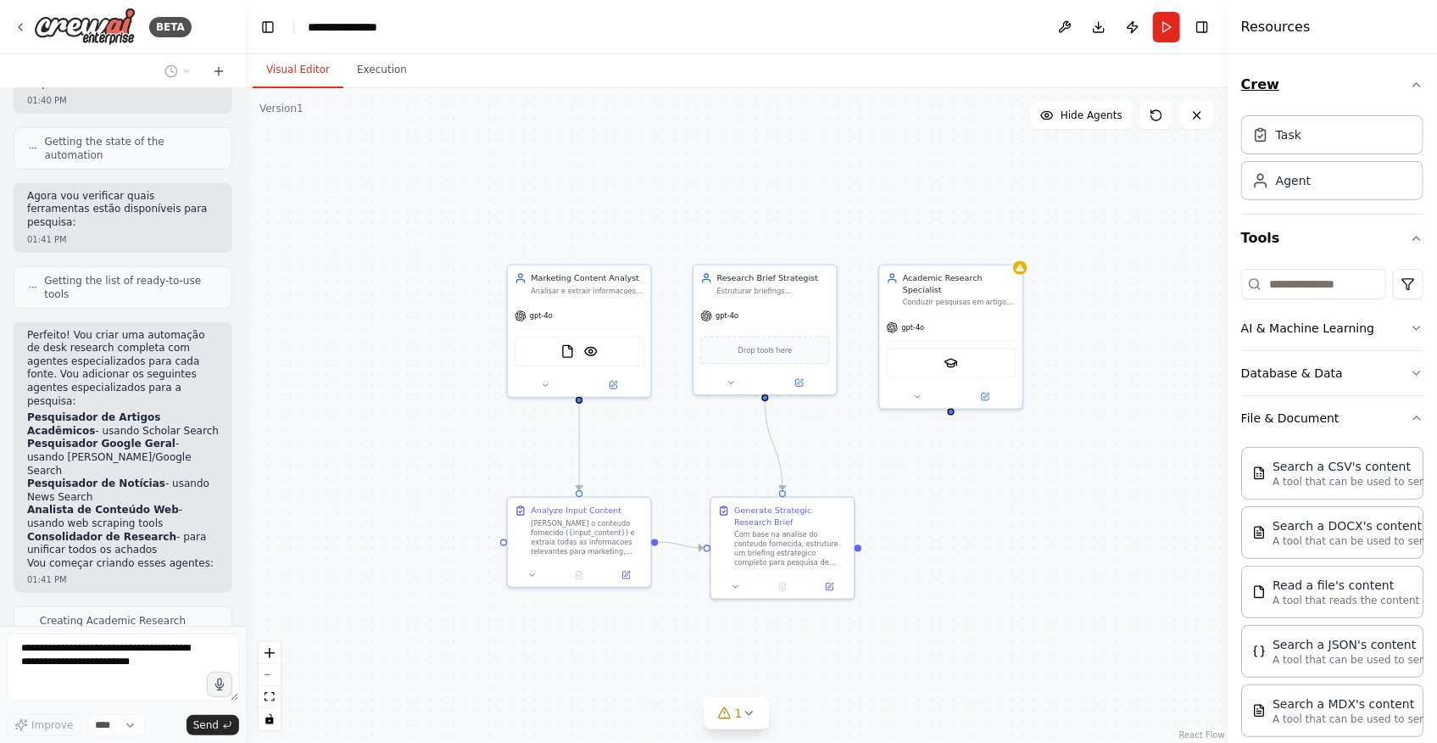
click at [1410, 87] on icon "button" at bounding box center [1417, 85] width 14 height 14
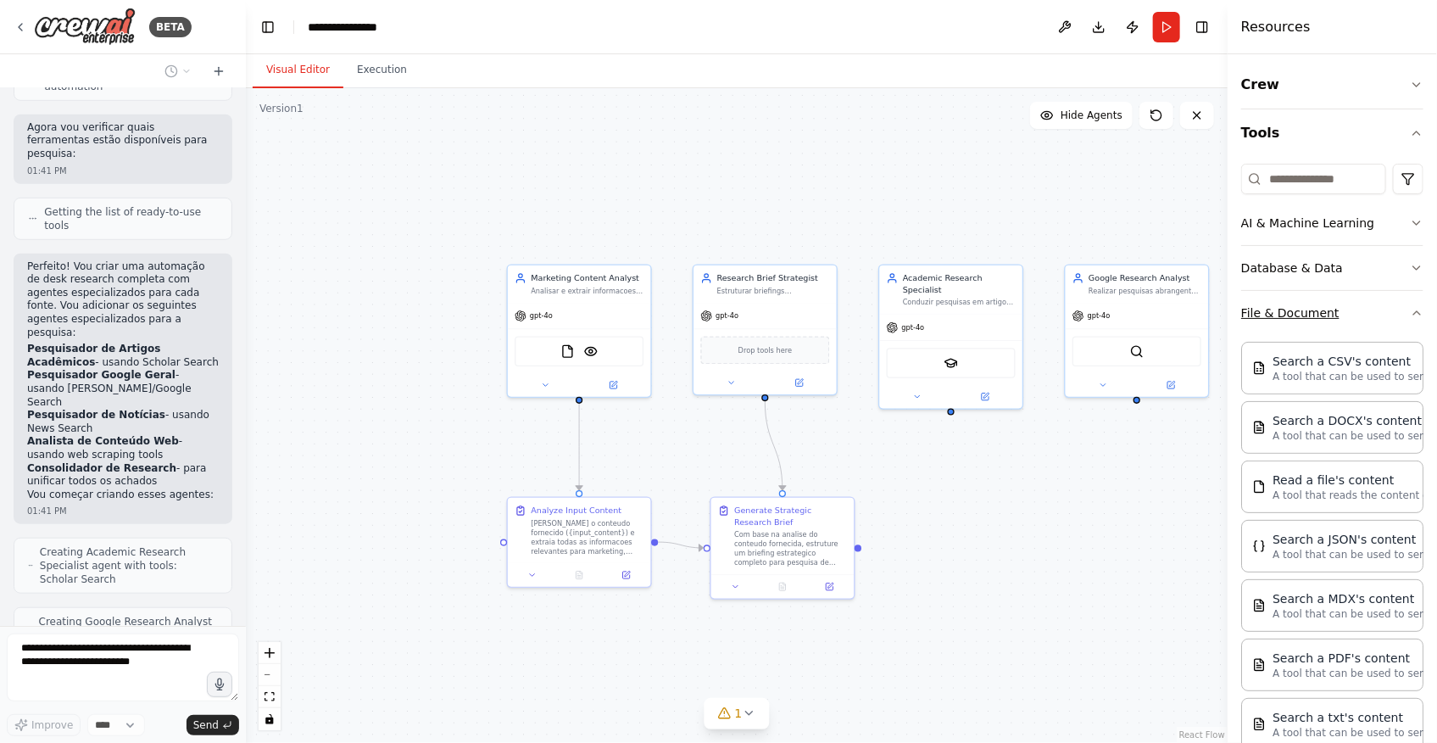
click at [1400, 320] on button "File & Document" at bounding box center [1332, 313] width 182 height 44
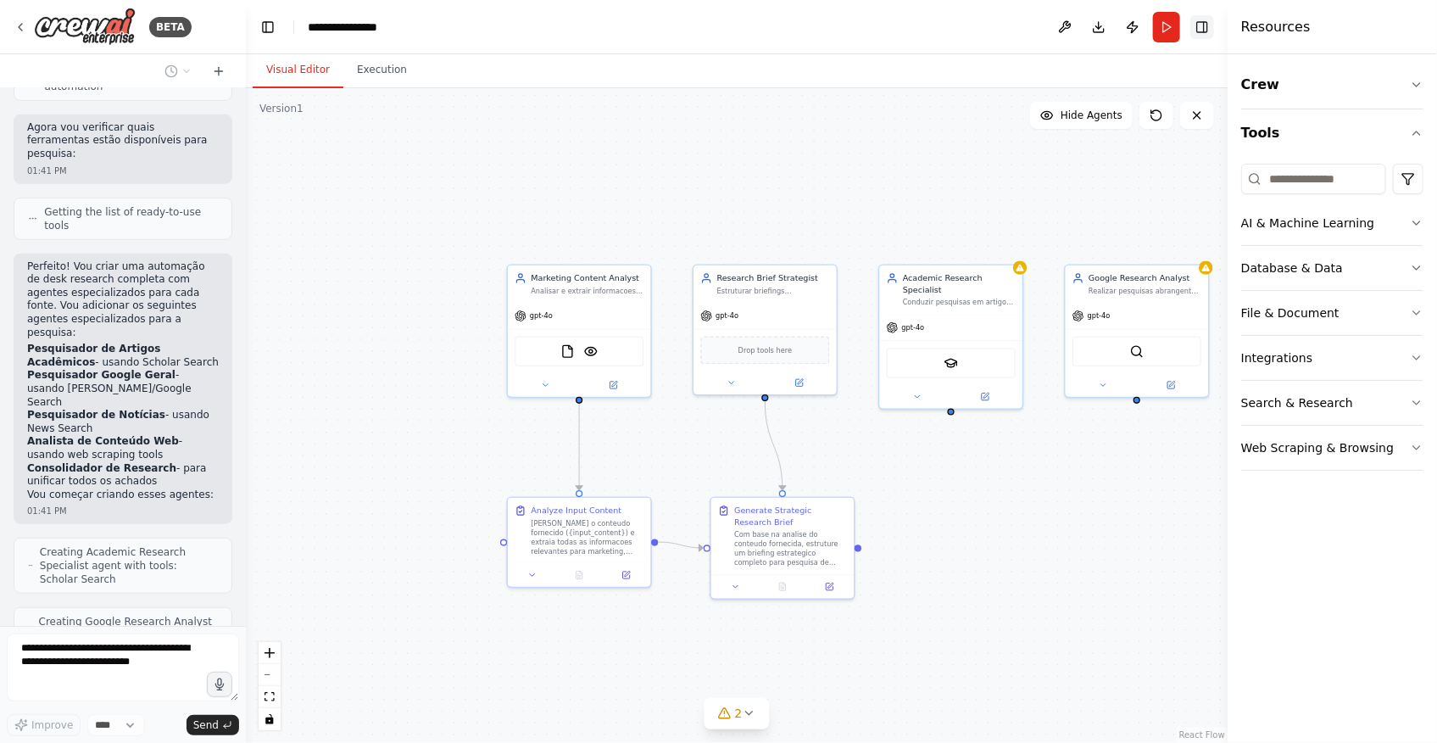
click at [1194, 32] on button "Toggle Right Sidebar" at bounding box center [1202, 27] width 24 height 24
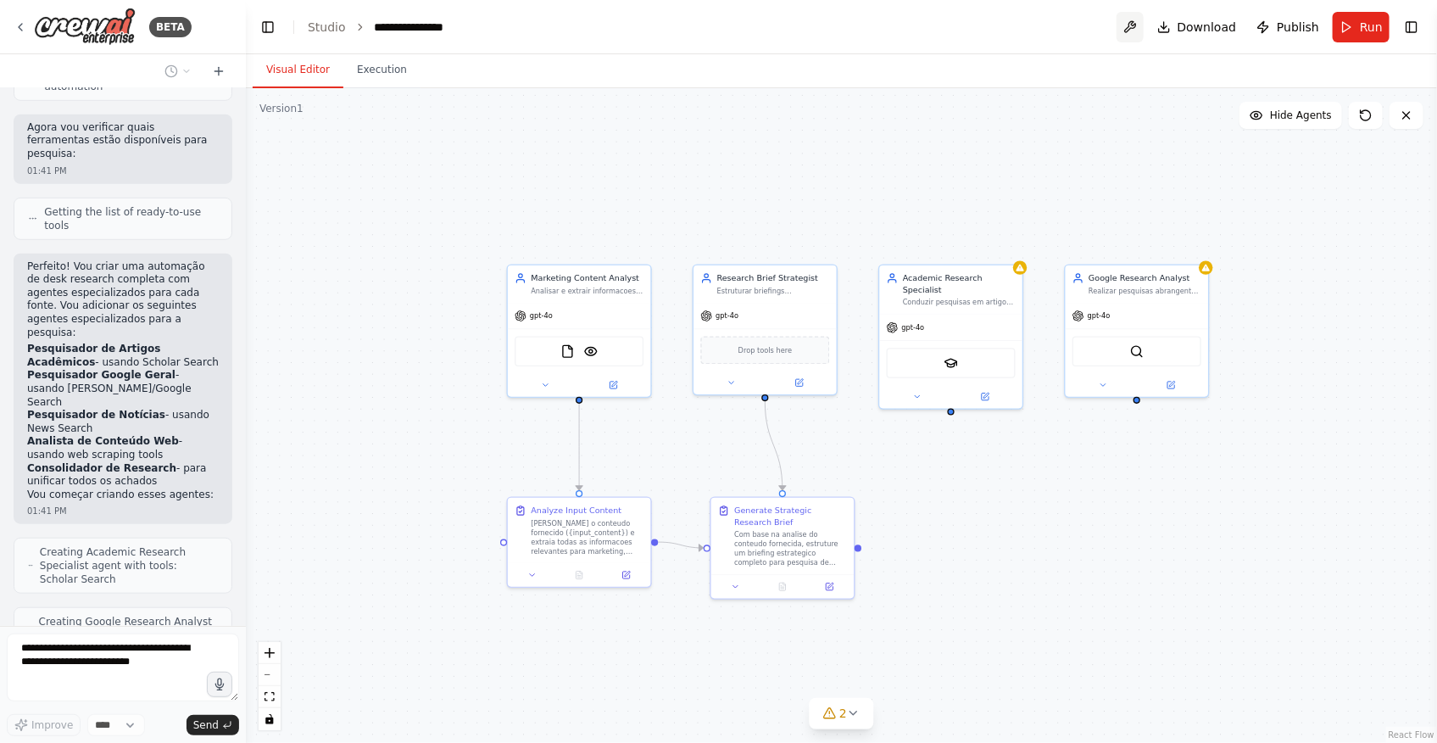
click at [1140, 35] on button at bounding box center [1130, 27] width 27 height 31
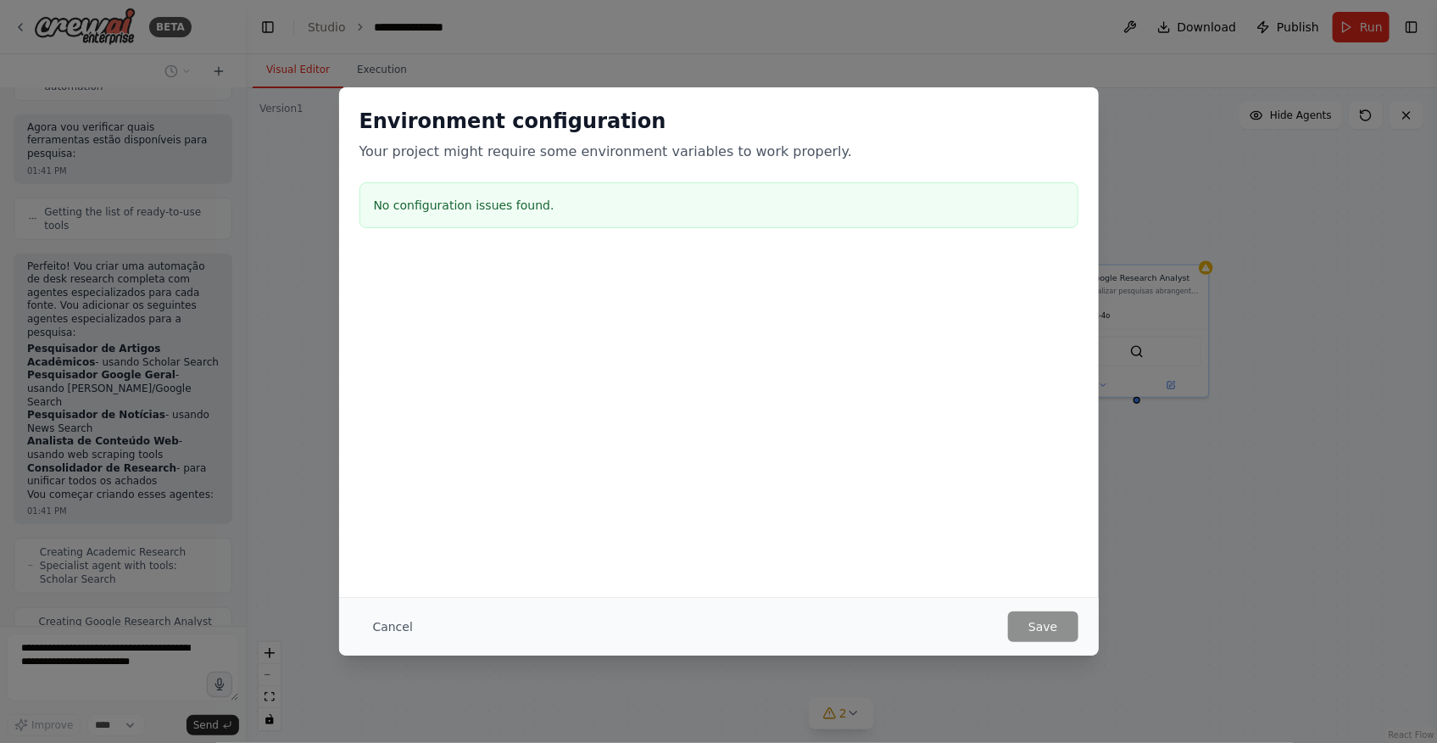
click at [1373, 535] on div "Environment configuration Your project might require some environment variables…" at bounding box center [718, 371] width 1437 height 743
click at [1238, 109] on div "Environment configuration Your project might require some environment variables…" at bounding box center [718, 371] width 1437 height 743
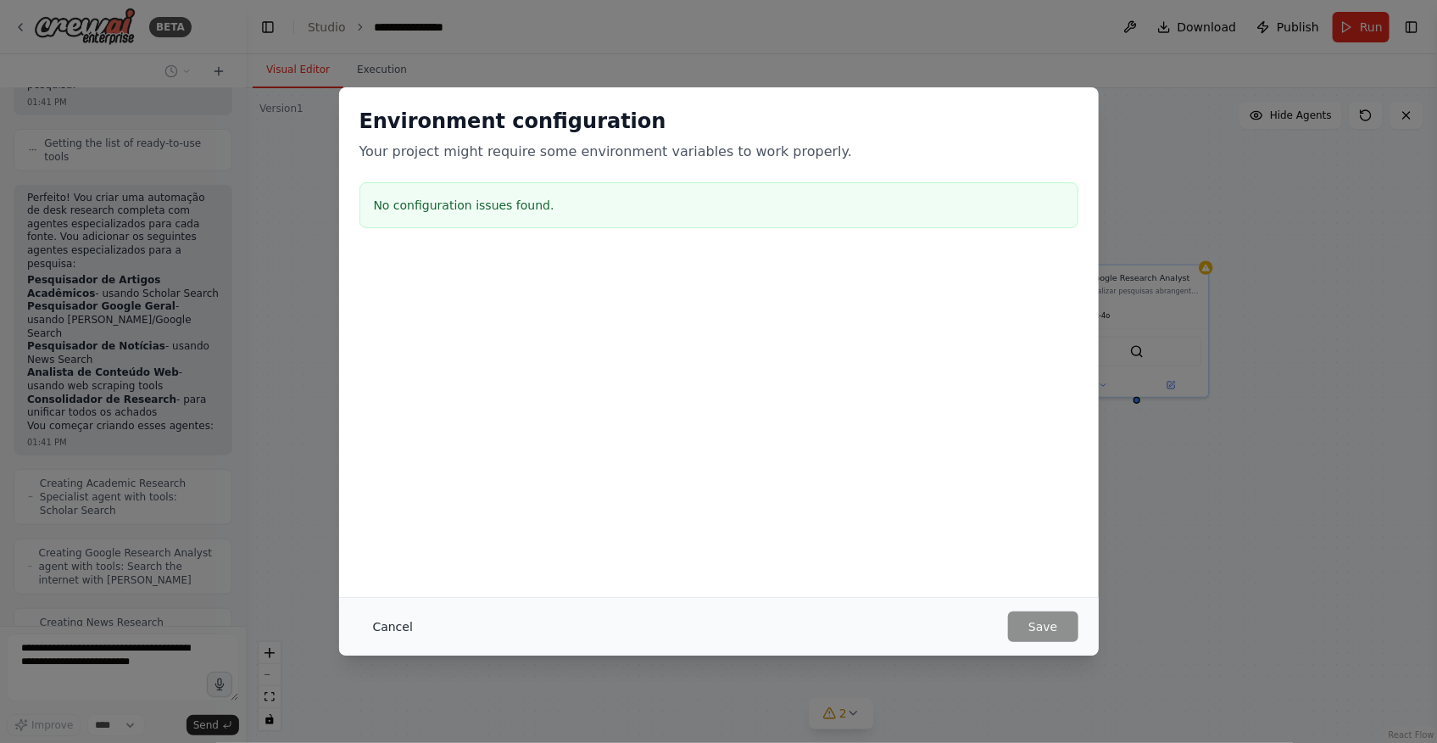
click at [380, 630] on button "Cancel" at bounding box center [392, 626] width 67 height 31
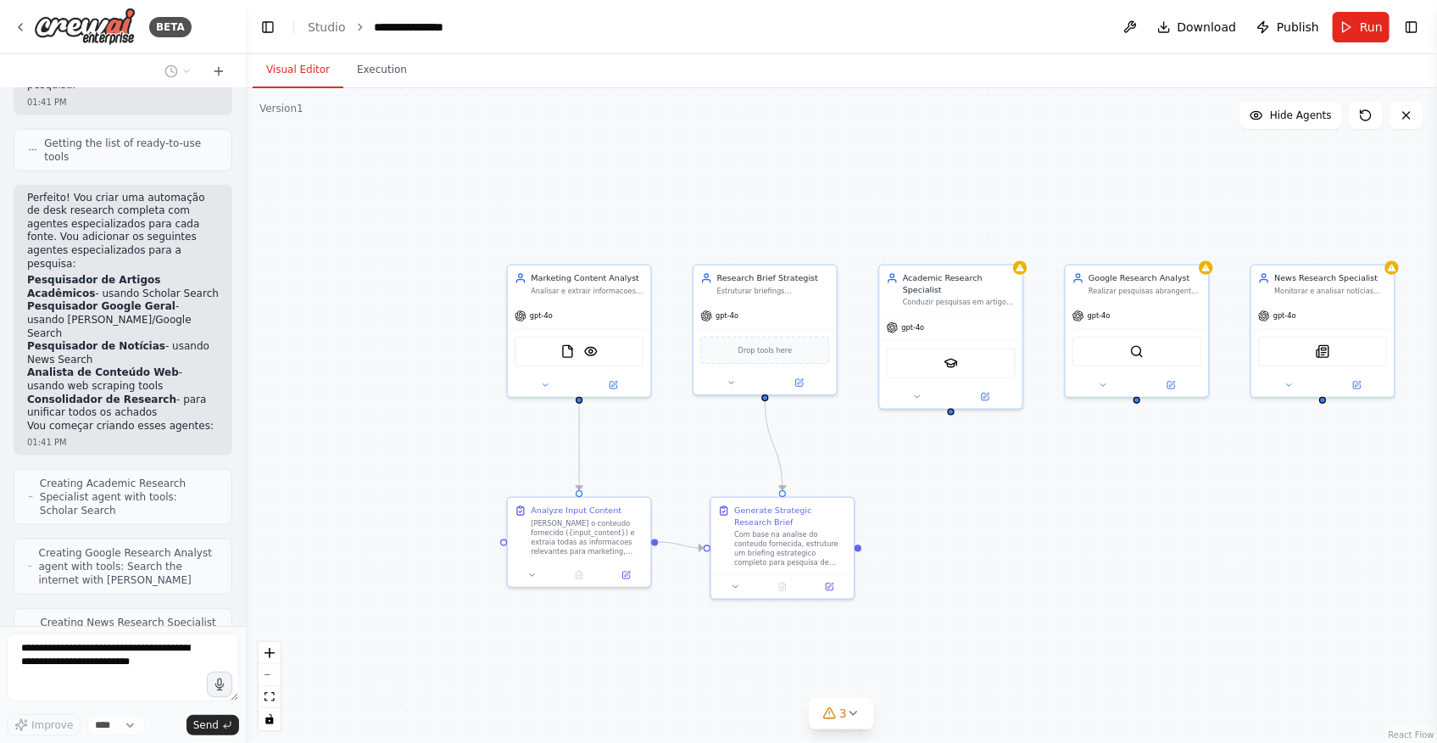
scroll to position [590, 0]
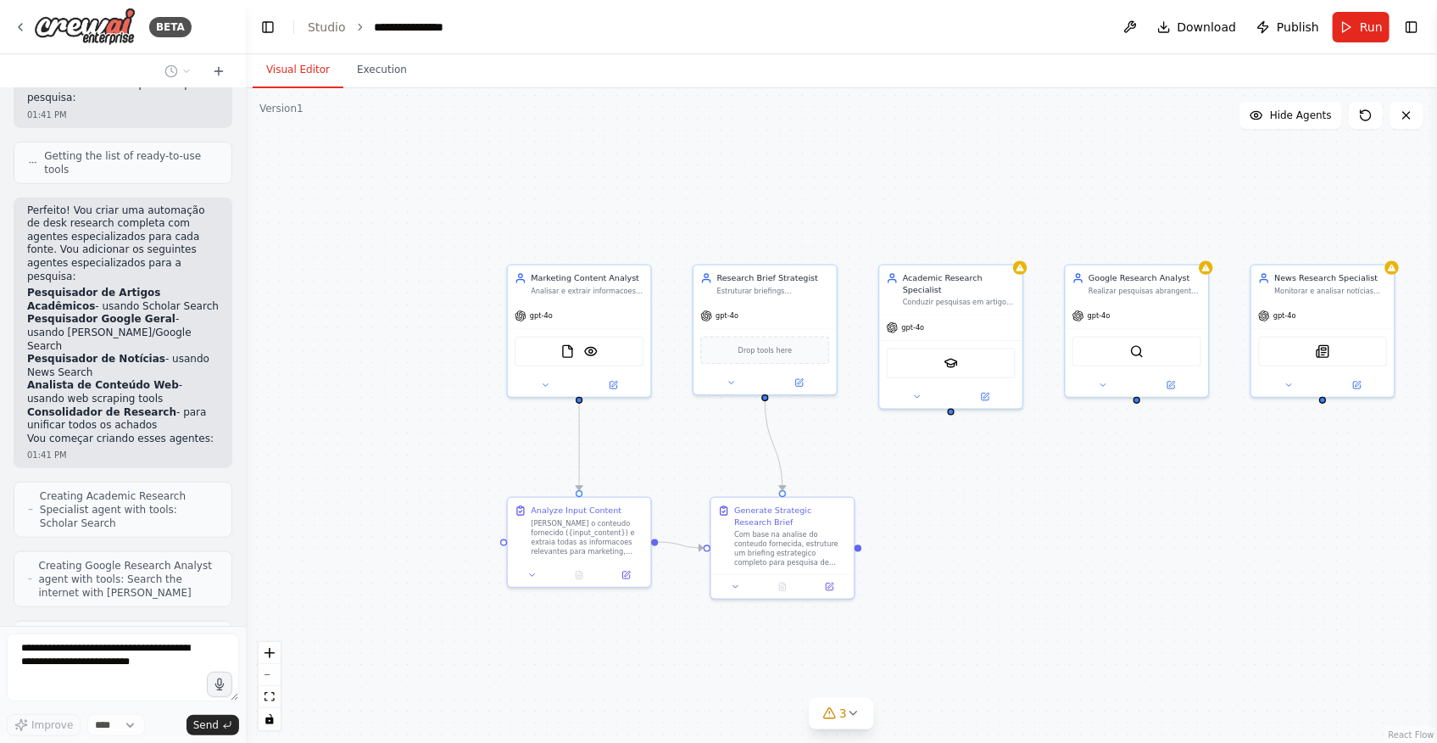
click at [1353, 151] on div ".deletable-edge-delete-btn { width: 20px; height: 20px; border: 0px solid #ffff…" at bounding box center [841, 415] width 1191 height 654
click at [1370, 121] on icon at bounding box center [1366, 116] width 14 height 14
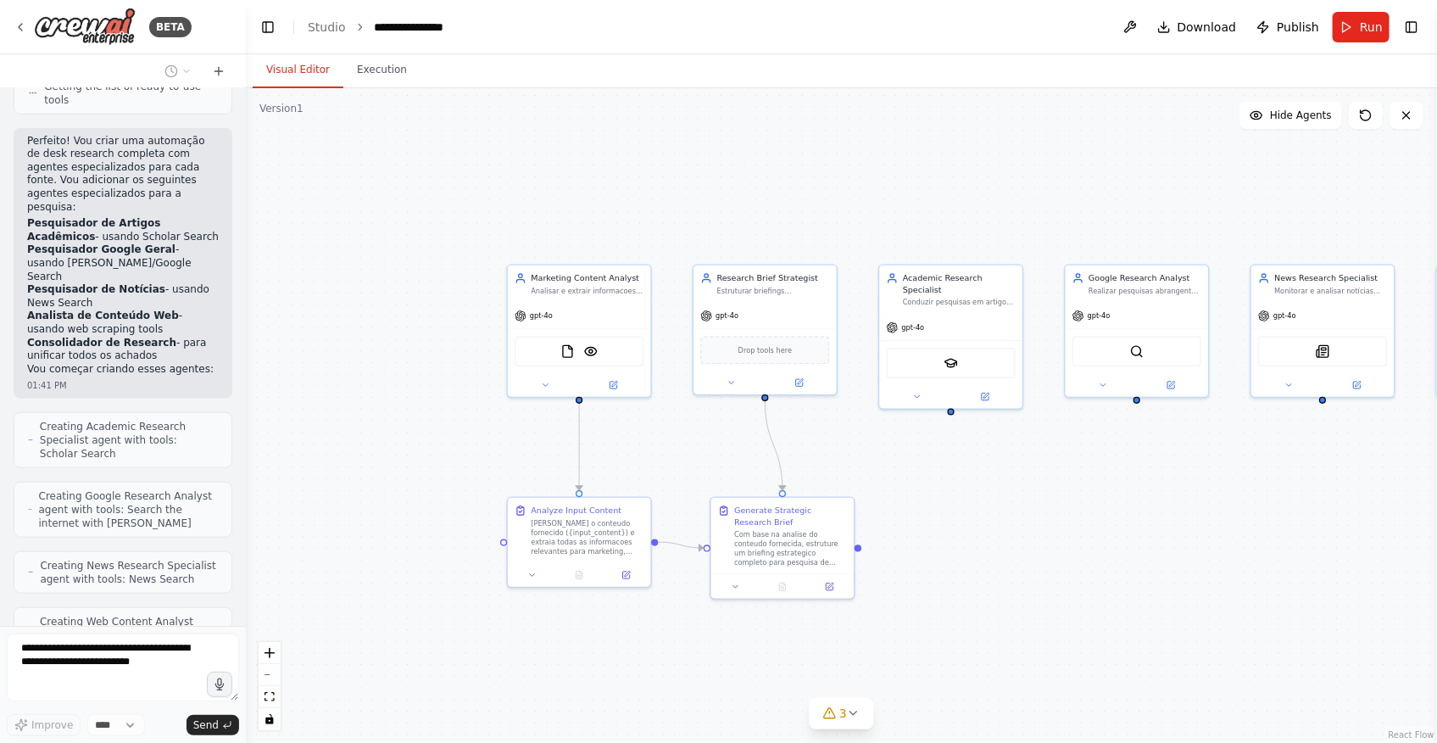
scroll to position [645, 0]
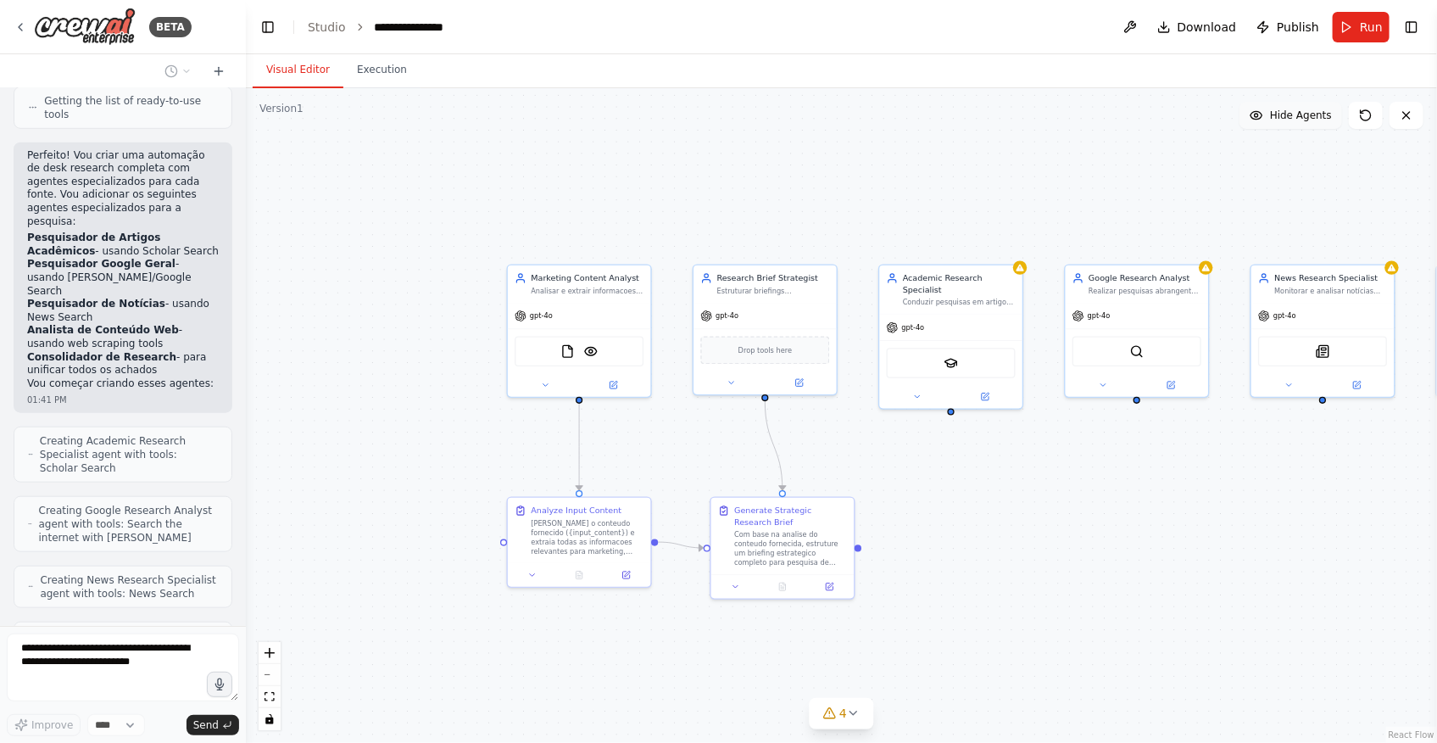
click at [1322, 118] on span "Hide Agents" at bounding box center [1301, 116] width 62 height 14
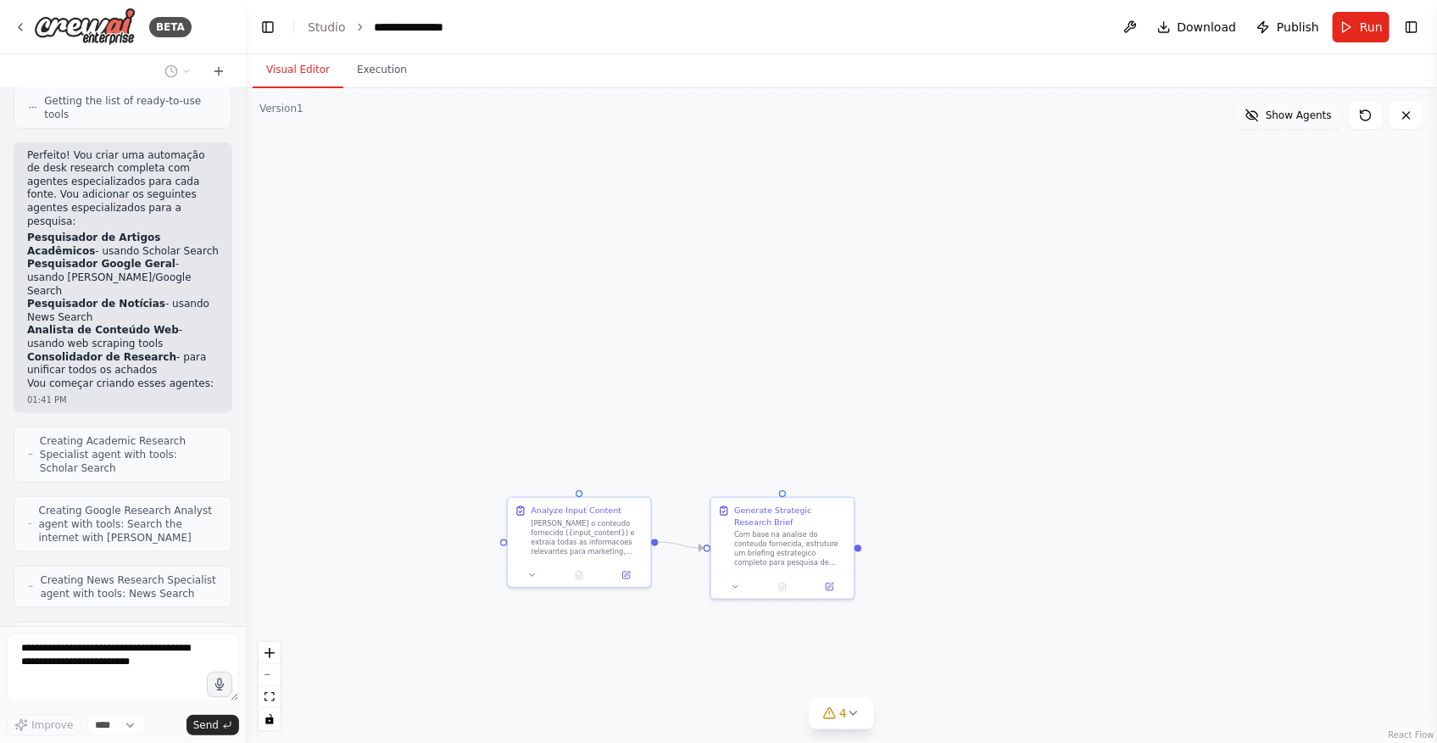
click at [1302, 118] on span "Show Agents" at bounding box center [1299, 116] width 66 height 14
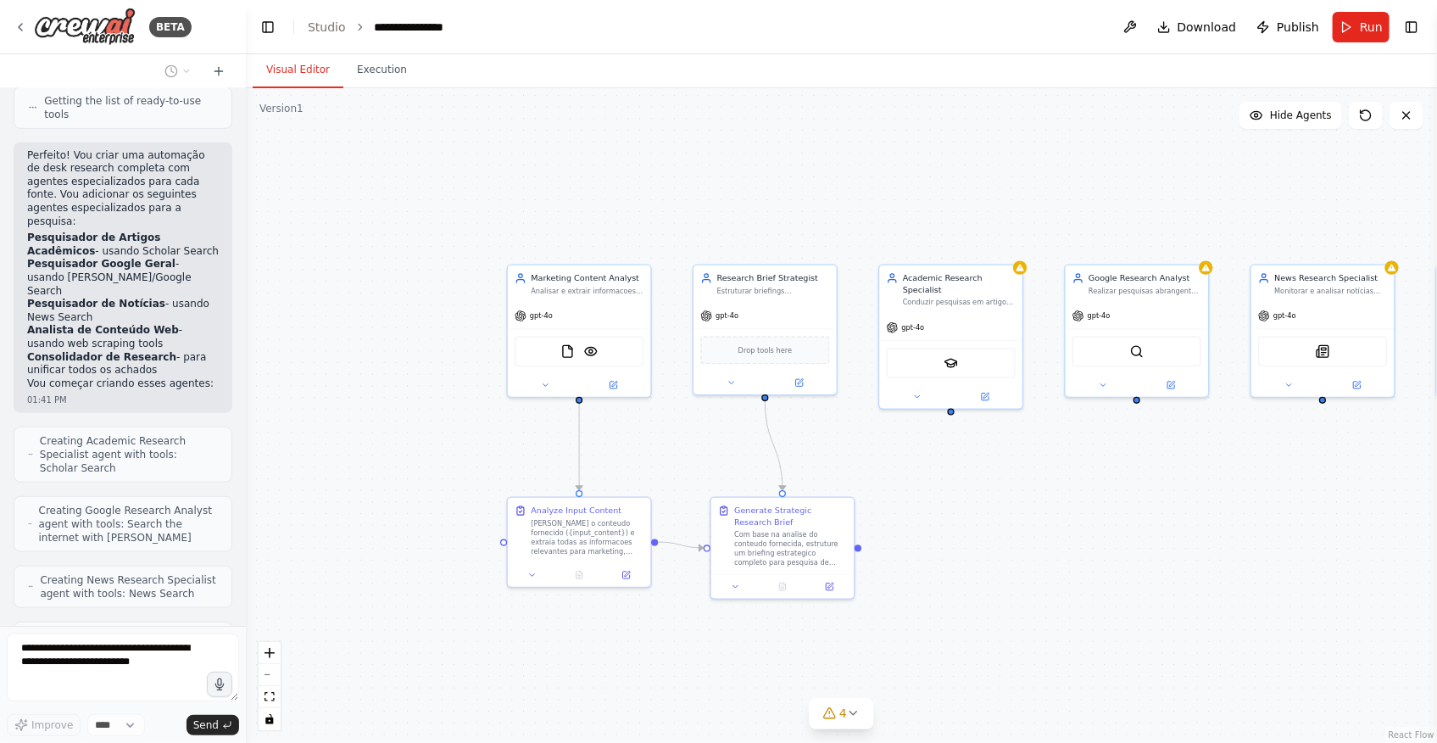
drag, startPoint x: 1119, startPoint y: 183, endPoint x: 1083, endPoint y: 184, distance: 36.5
click at [1083, 184] on div ".deletable-edge-delete-btn { width: 20px; height: 20px; border: 0px solid #ffff…" at bounding box center [841, 415] width 1191 height 654
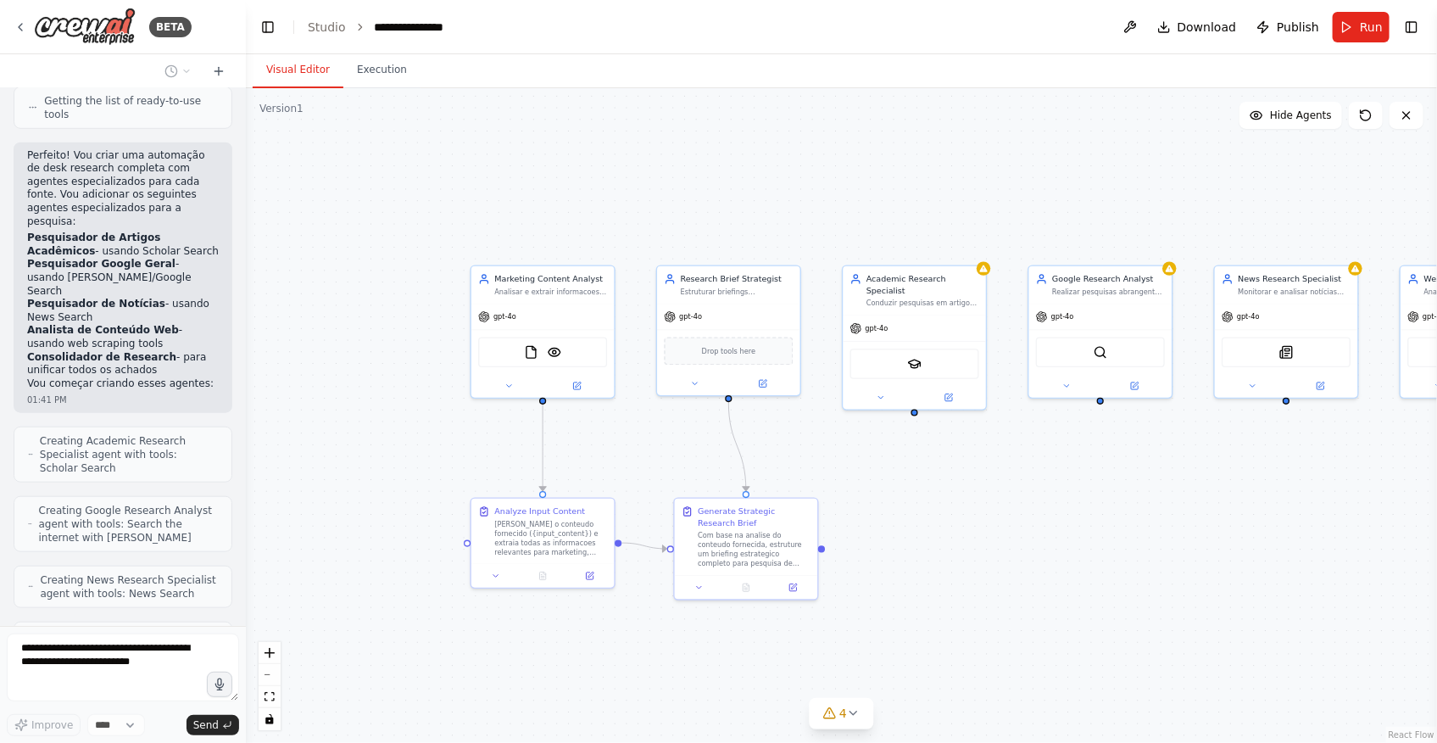
click at [1408, 120] on icon at bounding box center [1407, 116] width 14 height 14
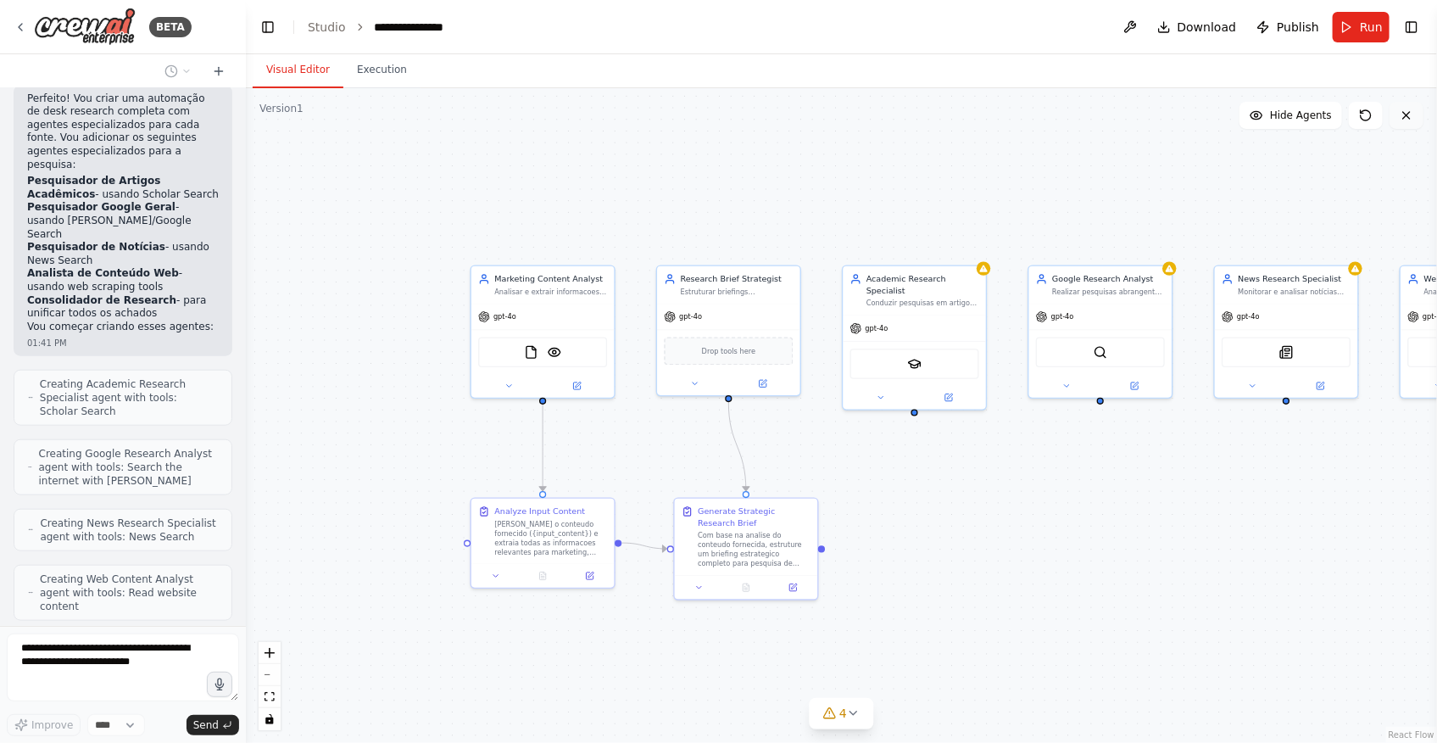
click at [1416, 118] on button at bounding box center [1407, 115] width 34 height 27
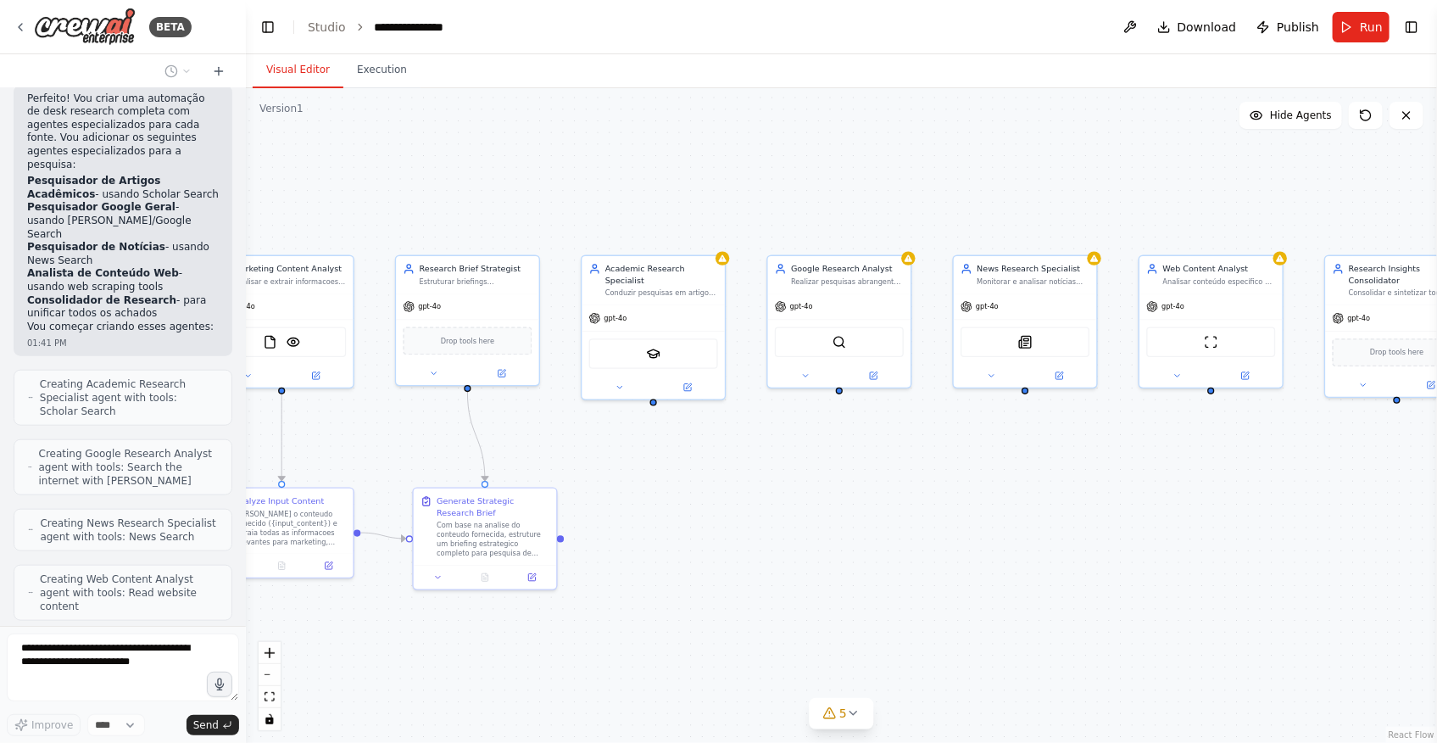
drag, startPoint x: 1166, startPoint y: 203, endPoint x: 905, endPoint y: 192, distance: 261.3
click at [905, 192] on div ".deletable-edge-delete-btn { width: 20px; height: 20px; border: 0px solid #ffff…" at bounding box center [841, 415] width 1191 height 654
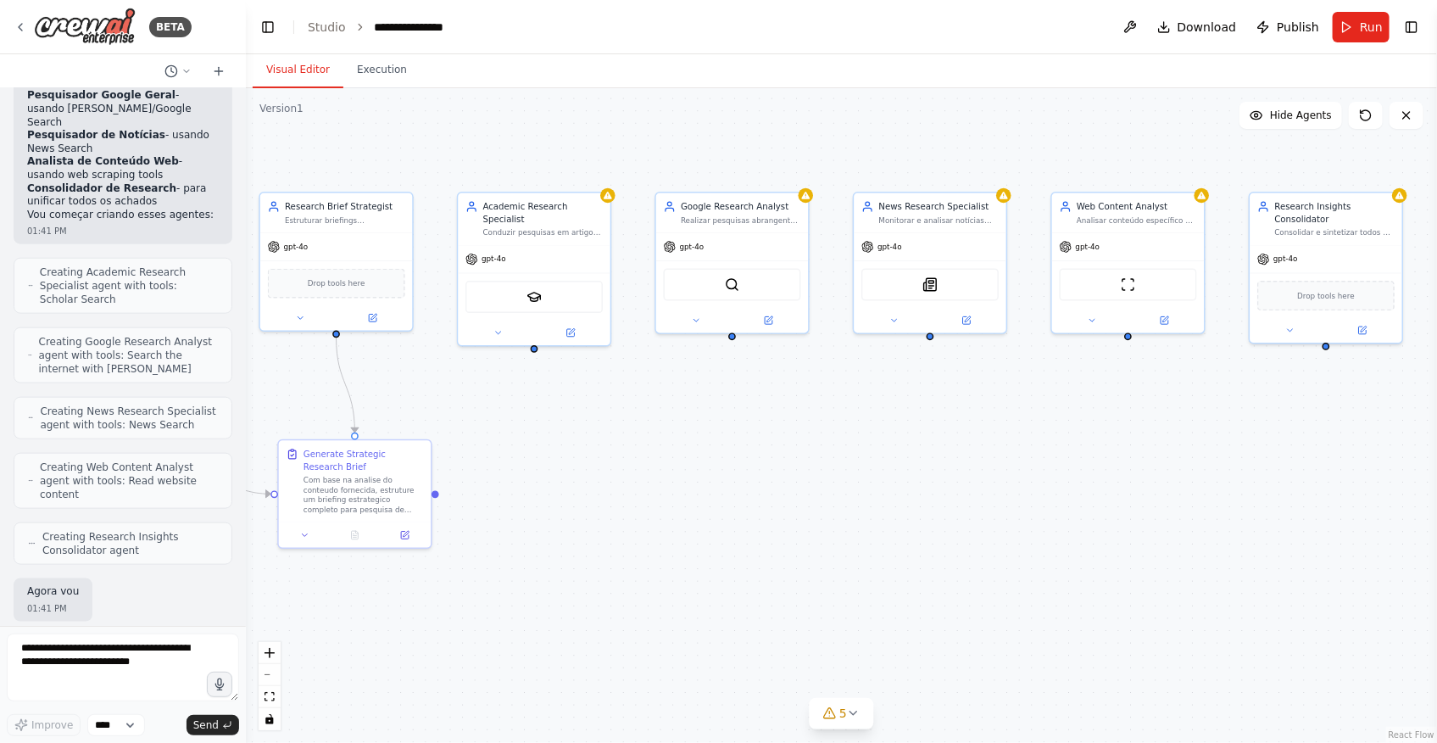
drag, startPoint x: 1001, startPoint y: 566, endPoint x: 813, endPoint y: 547, distance: 189.2
click at [813, 547] on div ".deletable-edge-delete-btn { width: 20px; height: 20px; border: 0px solid #ffff…" at bounding box center [841, 415] width 1191 height 654
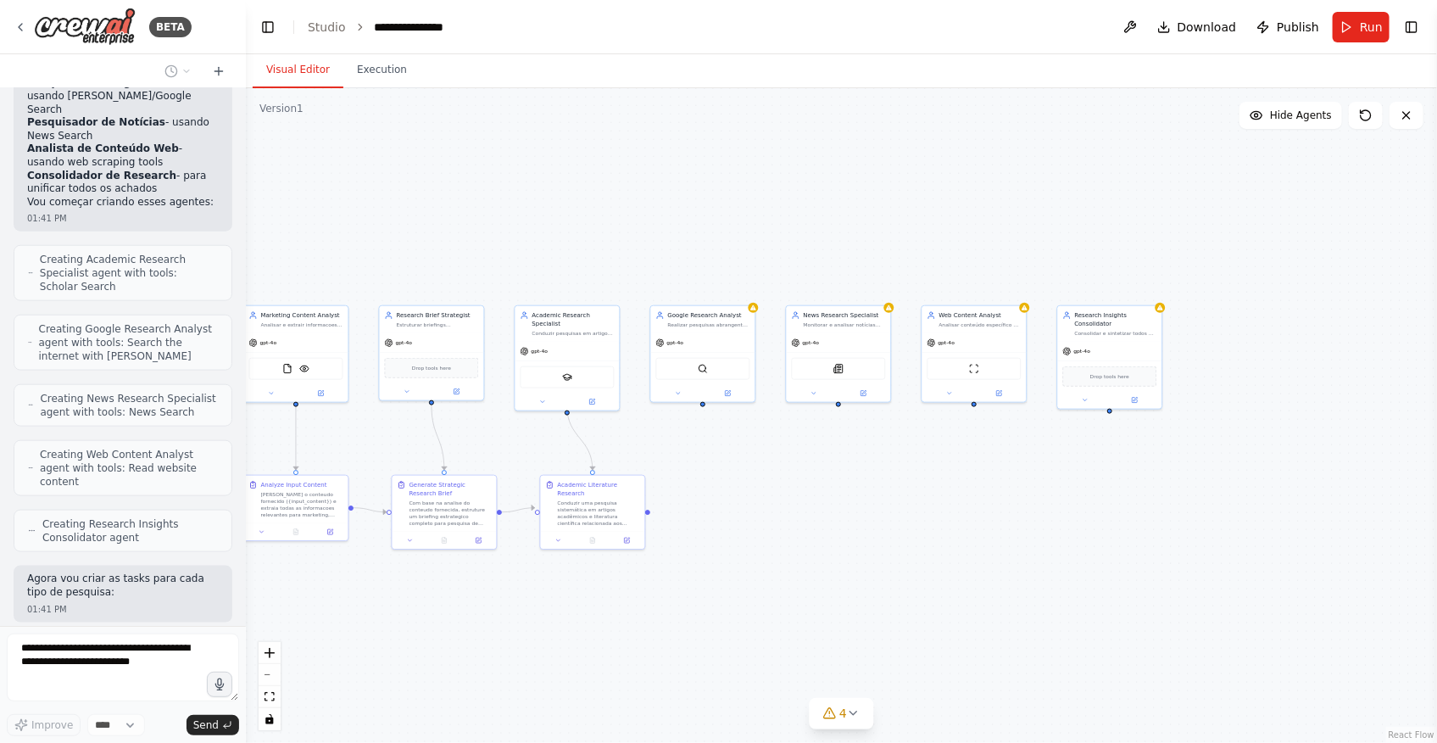
scroll to position [883, 0]
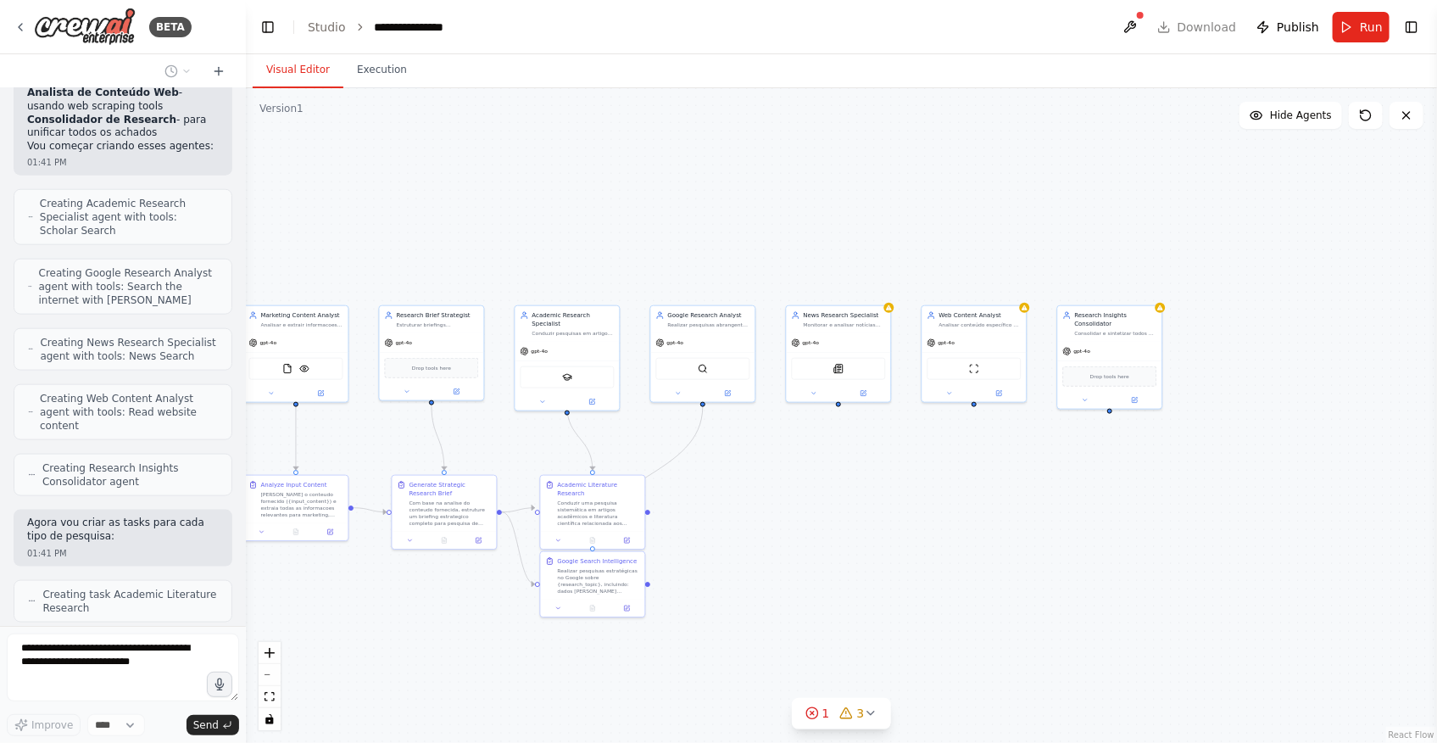
drag, startPoint x: 752, startPoint y: 602, endPoint x: 662, endPoint y: 510, distance: 128.9
click at [662, 510] on div ".deletable-edge-delete-btn { width: 20px; height: 20px; border: 0px solid #ffff…" at bounding box center [841, 415] width 1191 height 654
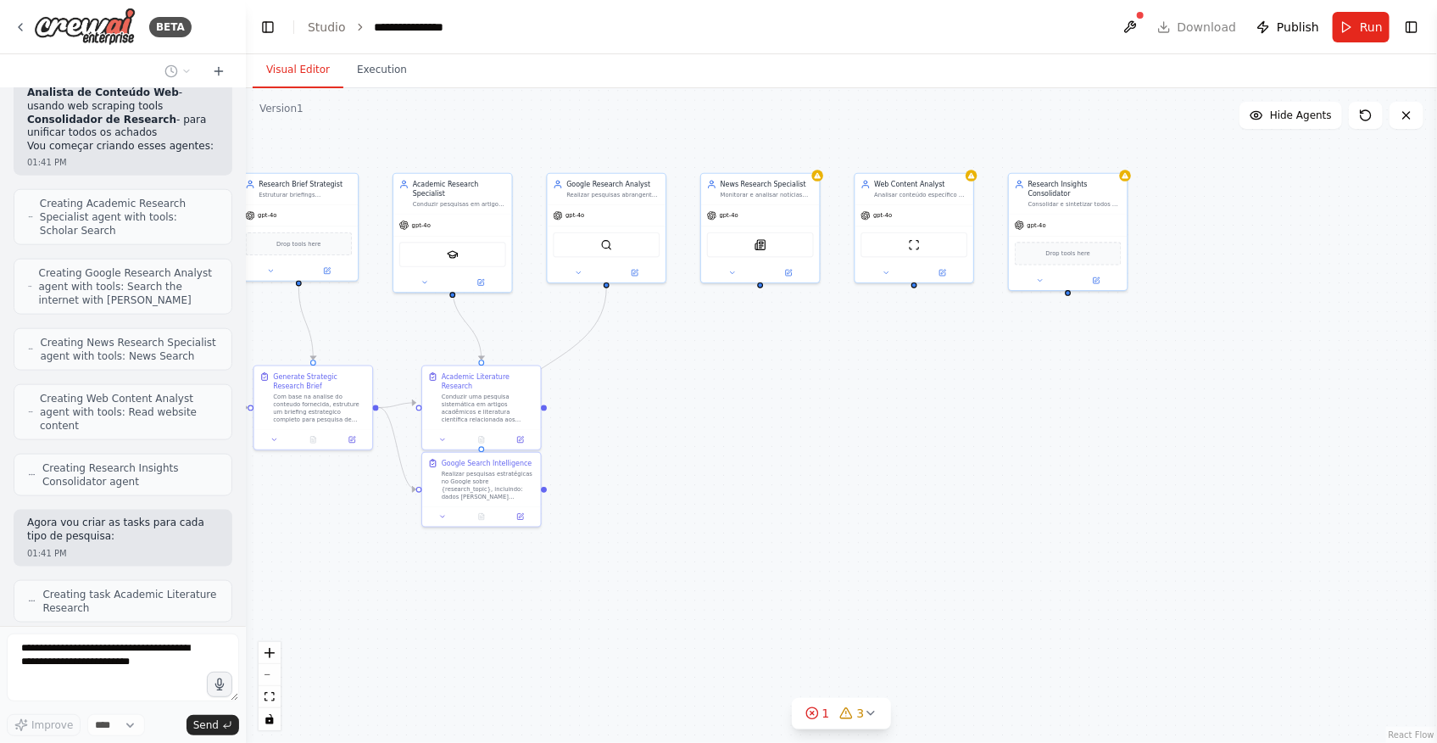
click at [425, 644] on div ".deletable-edge-delete-btn { width: 20px; height: 20px; border: 0px solid #ffff…" at bounding box center [841, 415] width 1191 height 654
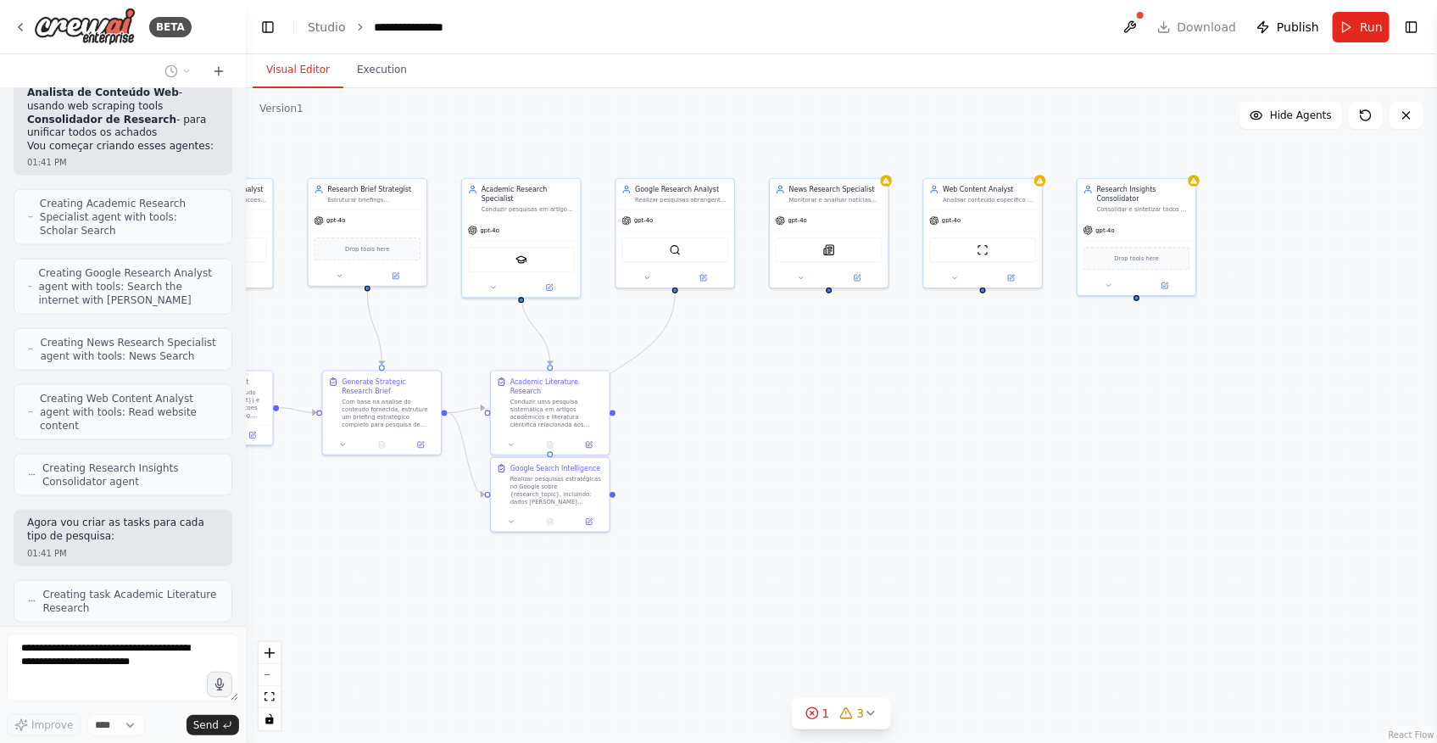
drag, startPoint x: 426, startPoint y: 617, endPoint x: 458, endPoint y: 616, distance: 32.2
click at [458, 616] on div ".deletable-edge-delete-btn { width: 20px; height: 20px; border: 0px solid #ffff…" at bounding box center [841, 415] width 1191 height 654
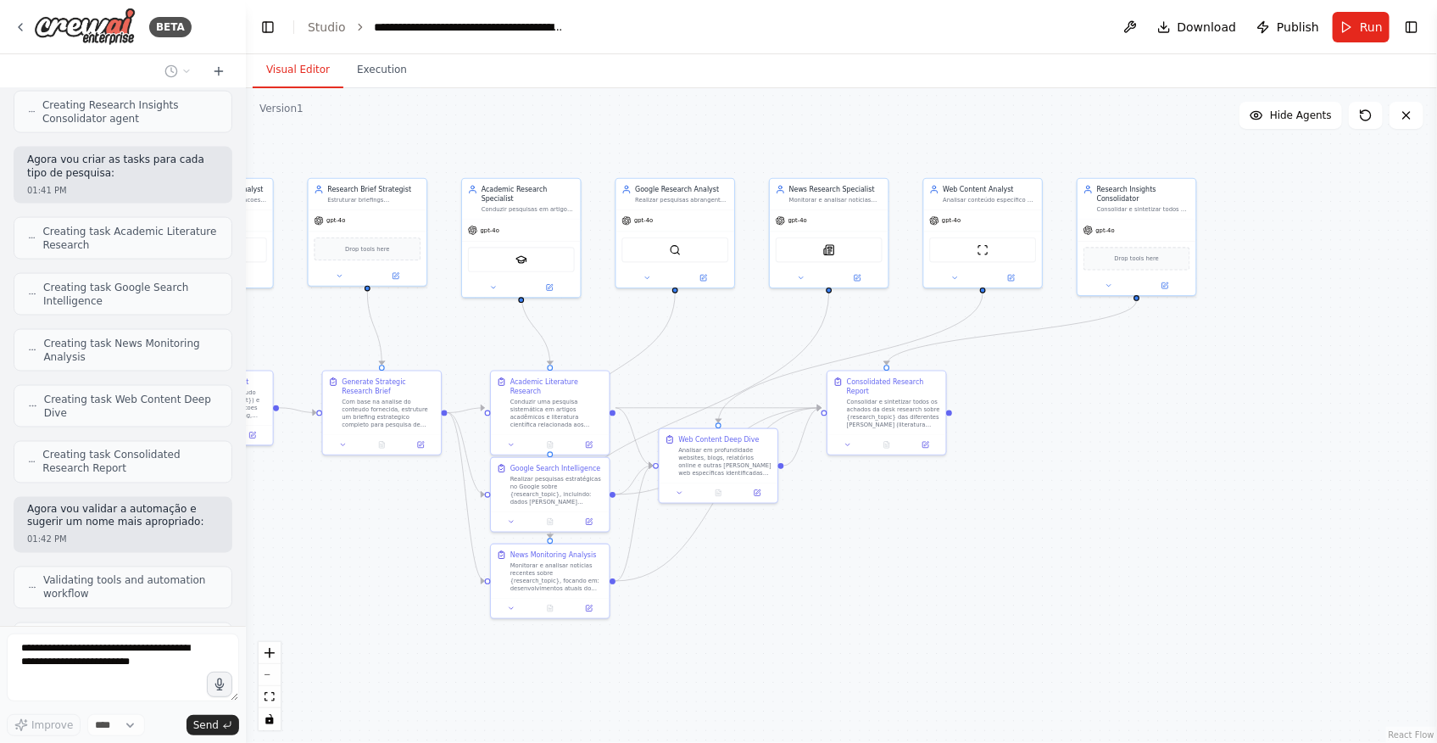
scroll to position [1231, 0]
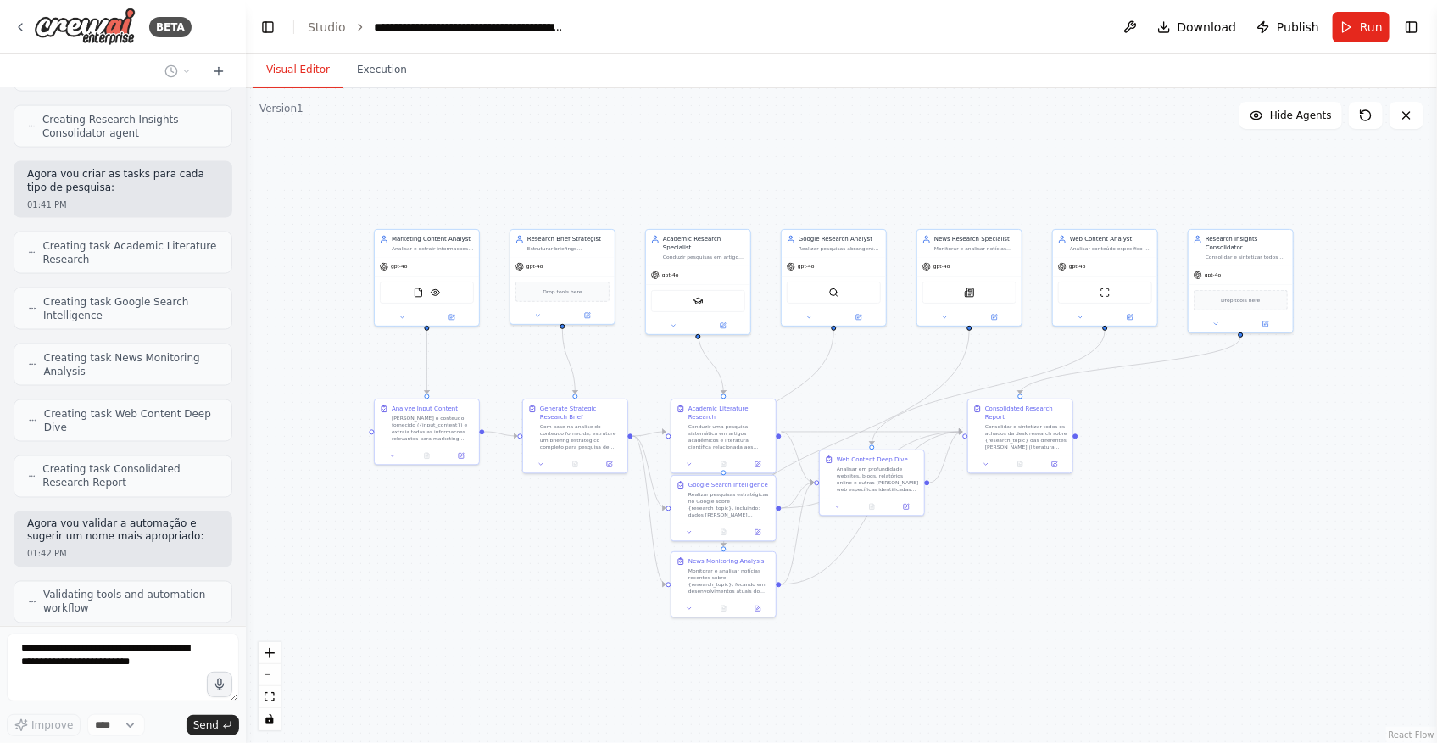
drag, startPoint x: 984, startPoint y: 554, endPoint x: 1104, endPoint y: 576, distance: 121.6
click at [1128, 563] on div ".deletable-edge-delete-btn { width: 20px; height: 20px; border: 0px solid #ffff…" at bounding box center [841, 415] width 1191 height 654
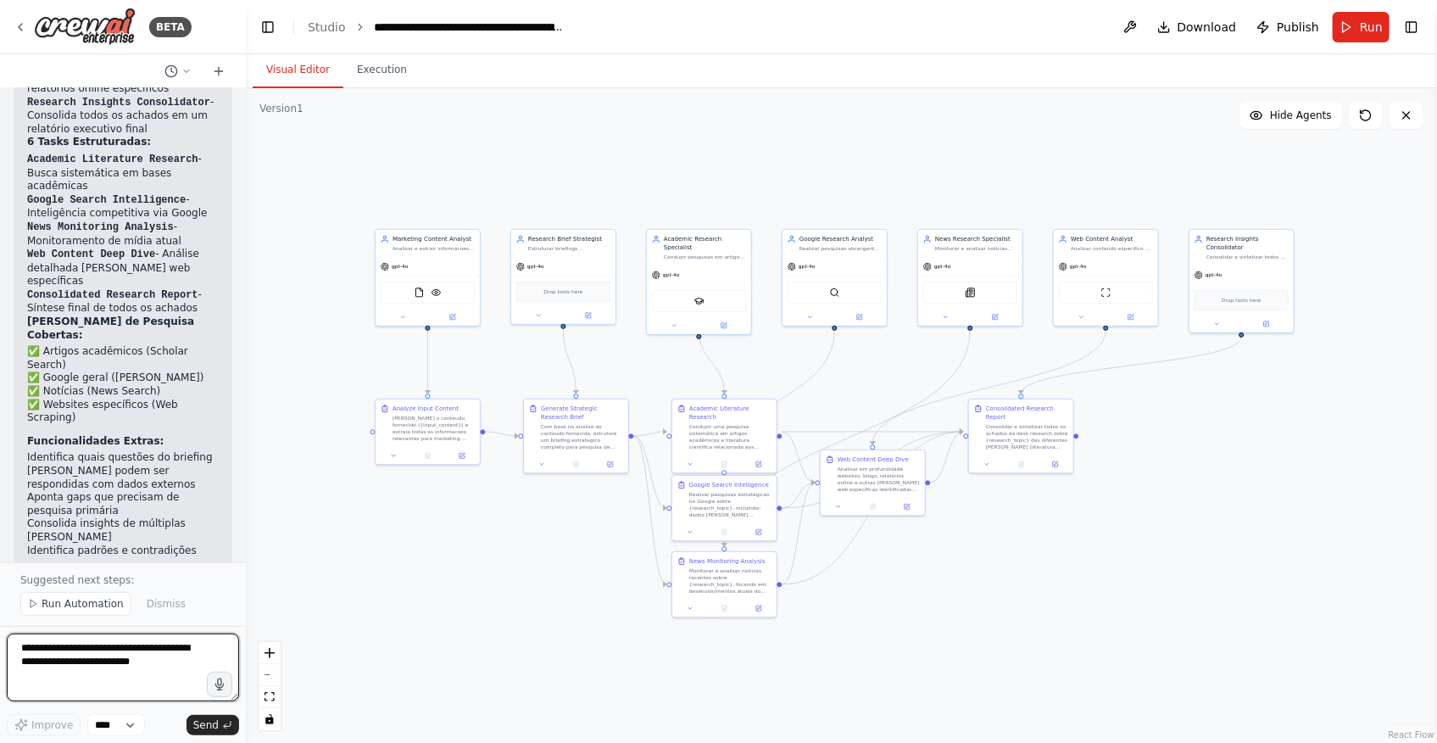
scroll to position [2136, 0]
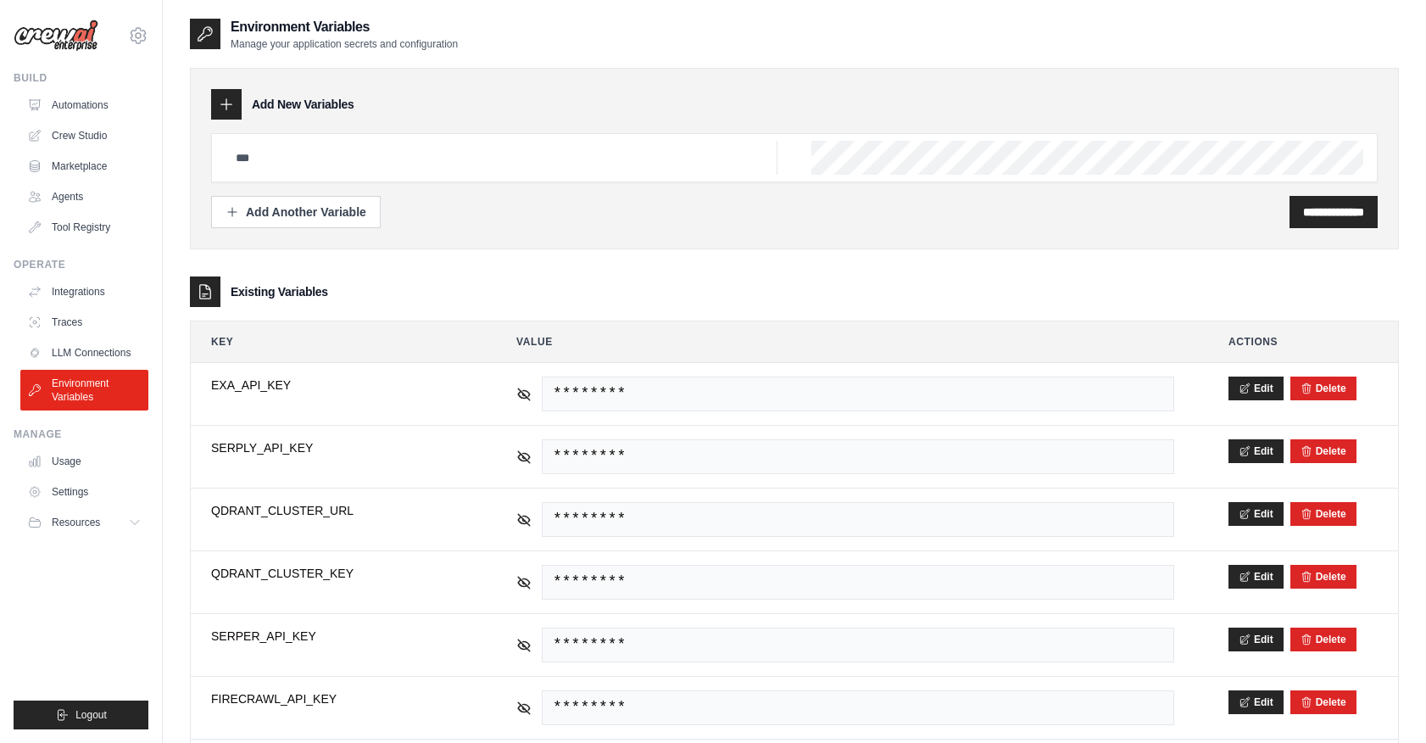
scroll to position [308, 0]
